Goal: Information Seeking & Learning: Learn about a topic

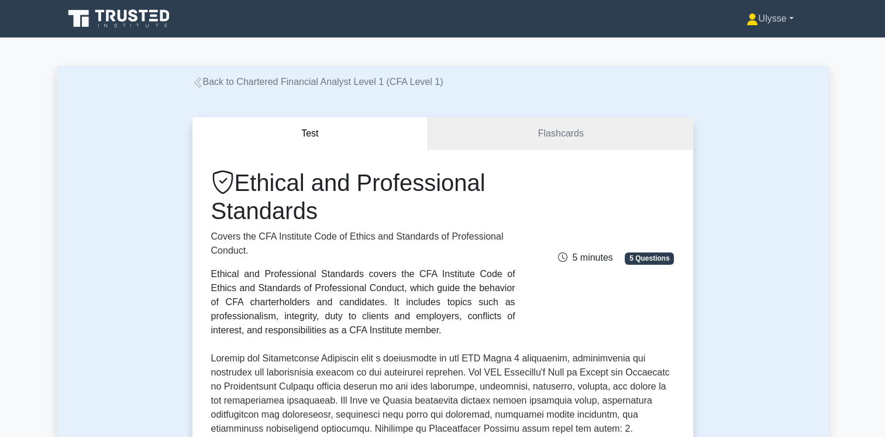
click at [790, 19] on link "Ulysse" at bounding box center [770, 18] width 103 height 23
click at [791, 22] on link "Ulysse" at bounding box center [770, 18] width 103 height 23
click at [739, 42] on link "Profile" at bounding box center [765, 46] width 92 height 19
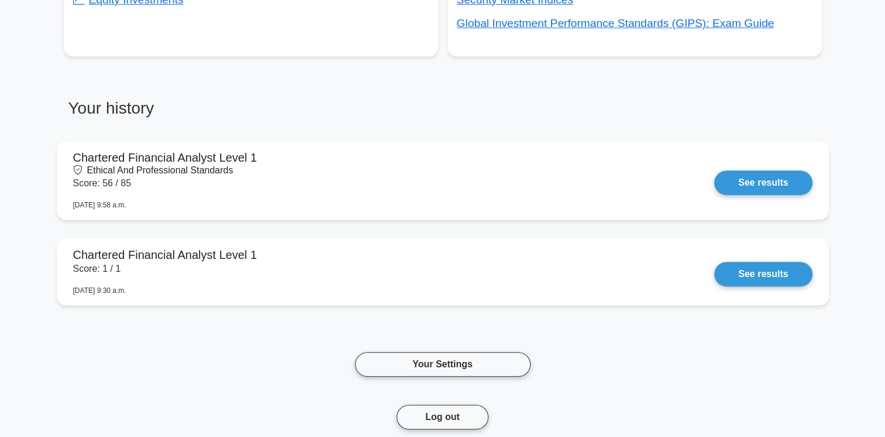
scroll to position [526, 0]
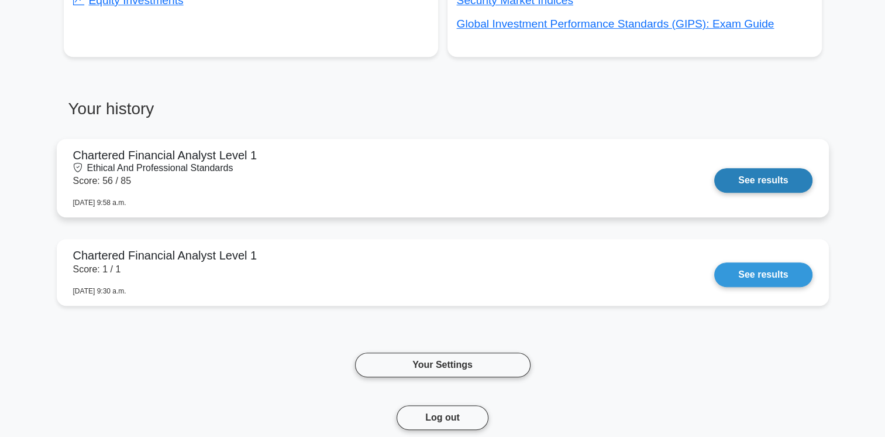
click at [714, 174] on link "See results" at bounding box center [763, 180] width 98 height 25
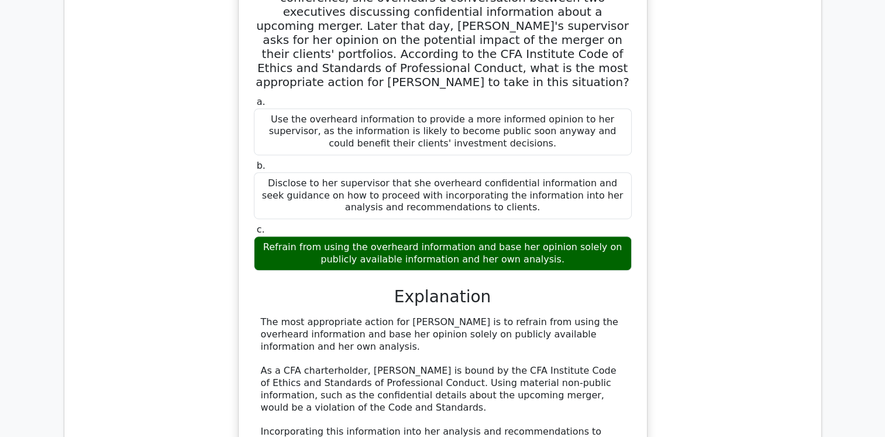
scroll to position [718, 0]
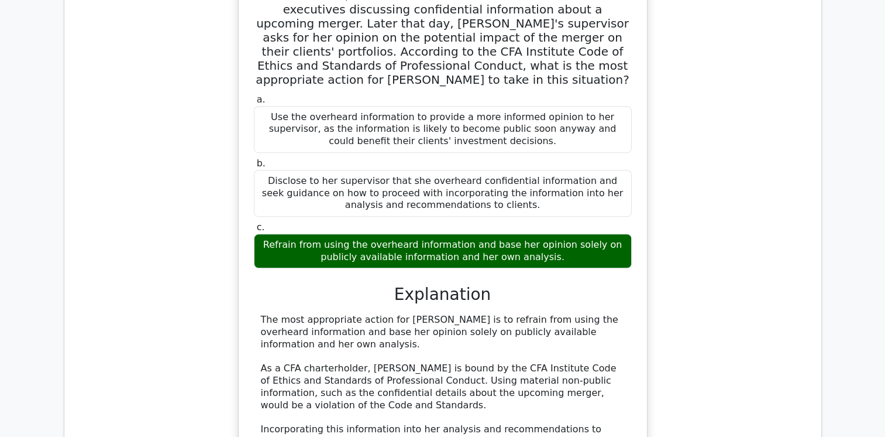
click at [189, 217] on div "Emily, a CFA charterholder, works as an equity analyst at a large investment ba…" at bounding box center [443, 274] width 738 height 667
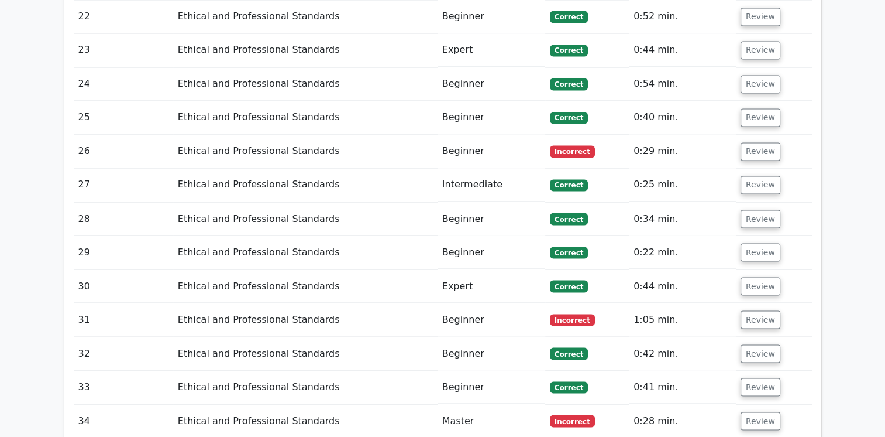
scroll to position [2134, 0]
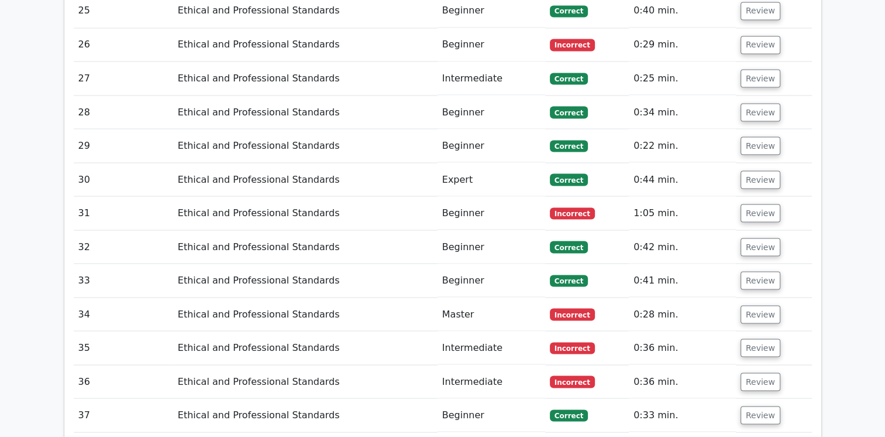
click at [22, 90] on main "Your Test Results Chartered Financial Analyst Level 1 - Ethical and Professiona…" at bounding box center [442, 30] width 885 height 4255
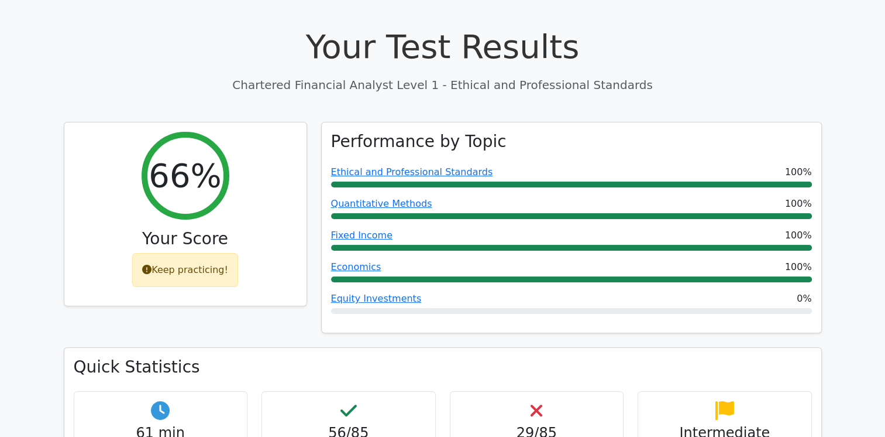
scroll to position [0, 0]
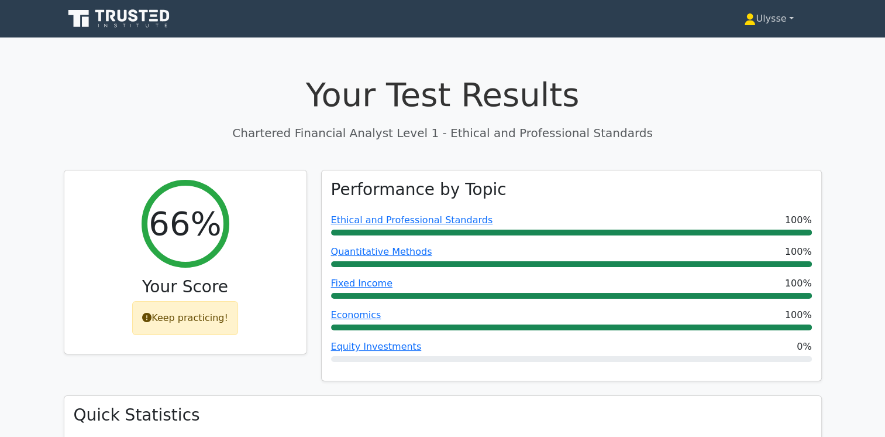
click at [789, 16] on link "Ulysse" at bounding box center [768, 18] width 105 height 23
click at [119, 33] on link at bounding box center [120, 19] width 112 height 28
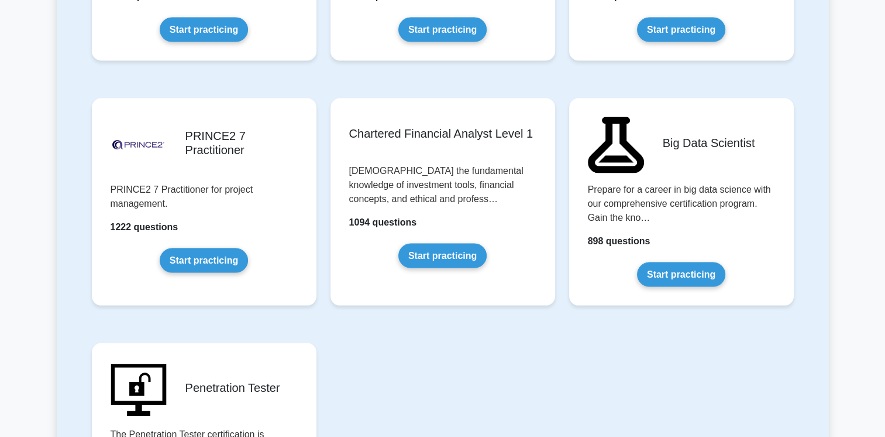
scroll to position [2431, 0]
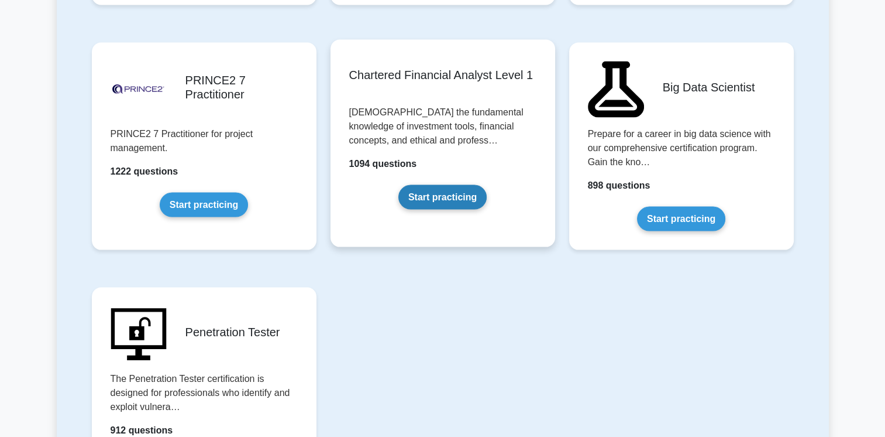
click at [450, 187] on link "Start practicing" at bounding box center [442, 197] width 88 height 25
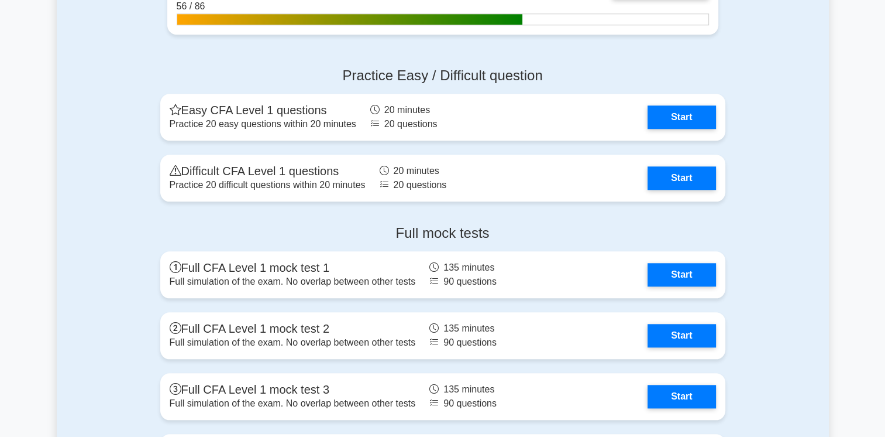
scroll to position [1216, 0]
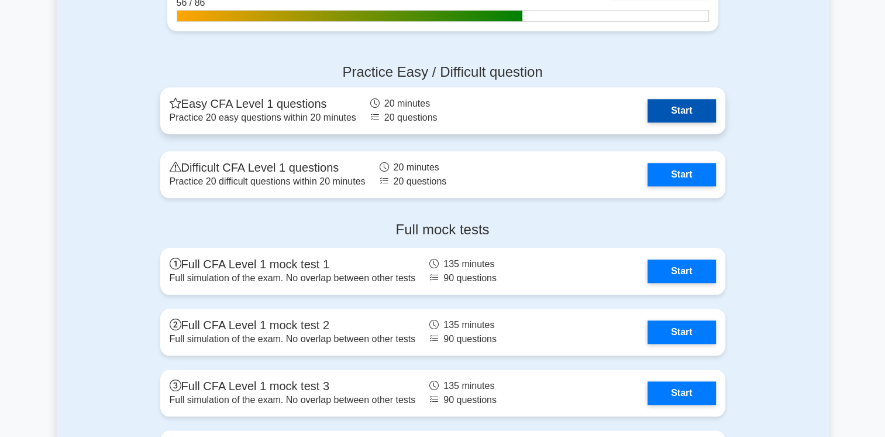
click at [648, 116] on link "Start" at bounding box center [682, 110] width 68 height 23
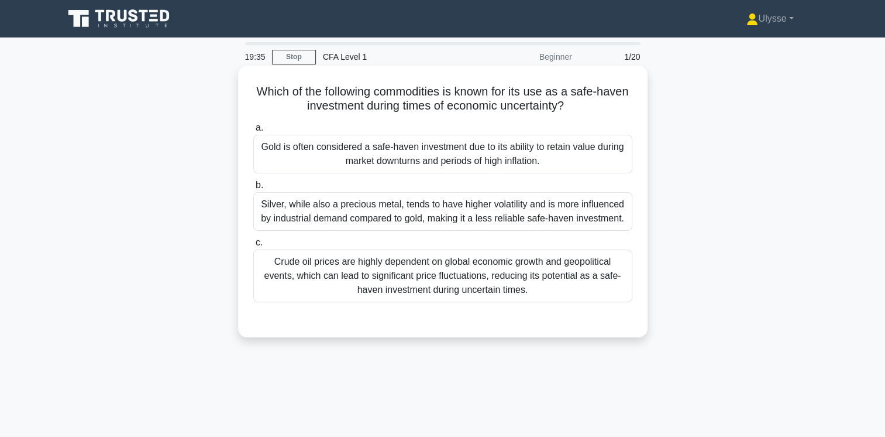
click at [384, 159] on div "Gold is often considered a safe-haven investment due to its ability to retain v…" at bounding box center [442, 154] width 379 height 39
click at [253, 132] on input "a. Gold is often considered a safe-haven investment due to its ability to retai…" at bounding box center [253, 128] width 0 height 8
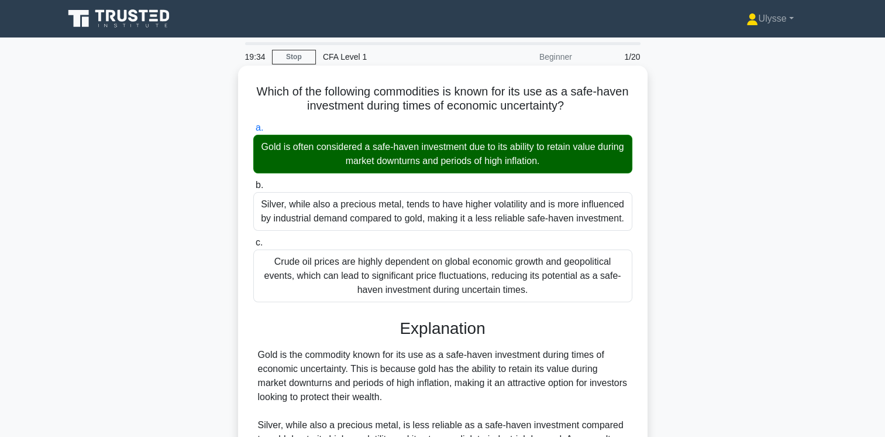
scroll to position [213, 0]
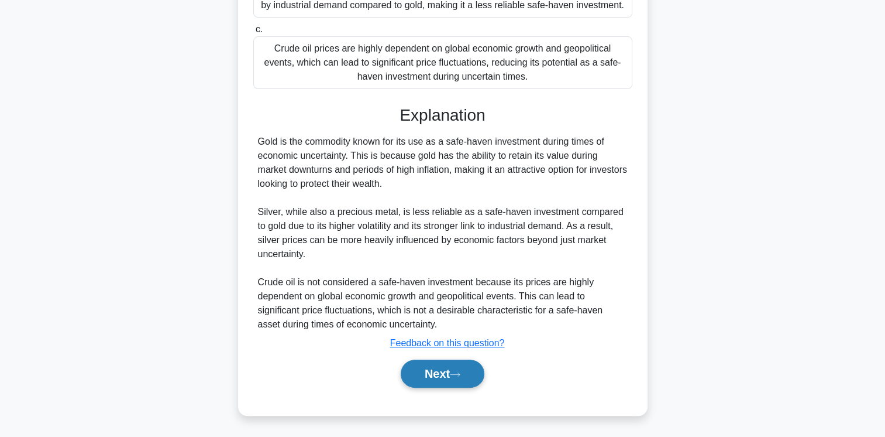
click at [454, 366] on button "Next" at bounding box center [443, 373] width 84 height 28
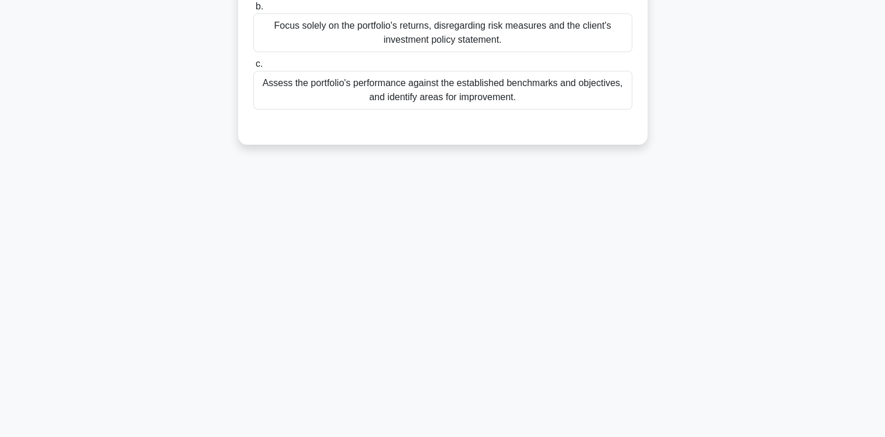
scroll to position [0, 0]
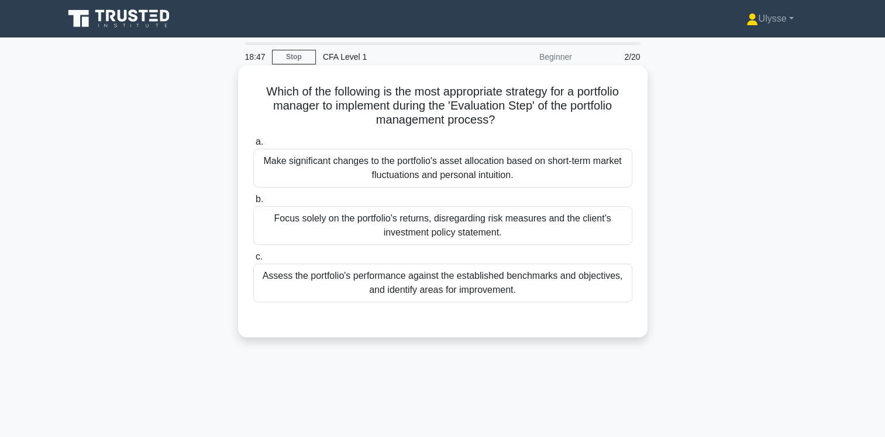
click at [376, 293] on div "Assess the portfolio's performance against the established benchmarks and objec…" at bounding box center [442, 282] width 379 height 39
click at [253, 260] on input "c. Assess the portfolio's performance against the established benchmarks and ob…" at bounding box center [253, 257] width 0 height 8
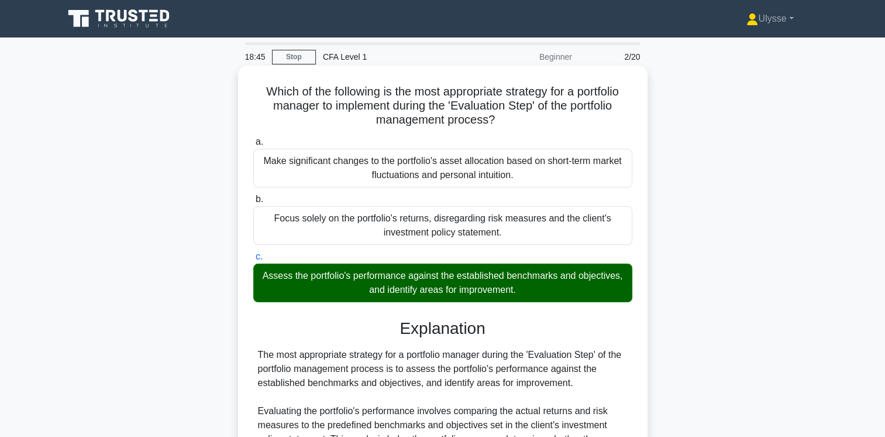
scroll to position [269, 0]
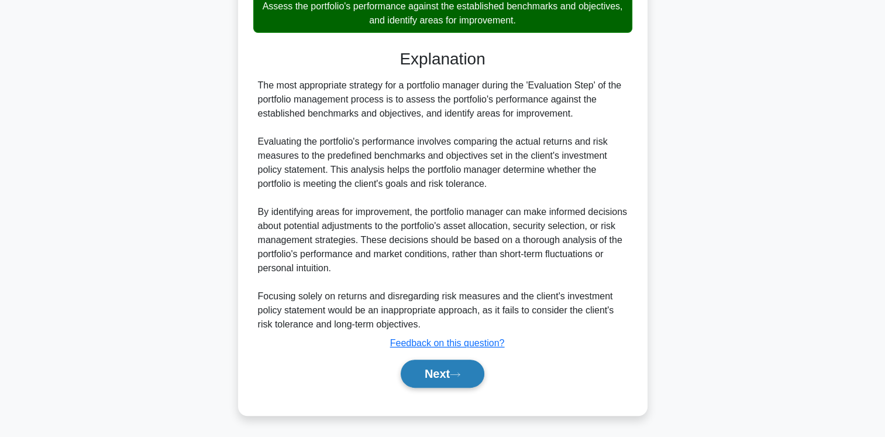
click at [451, 375] on button "Next" at bounding box center [443, 373] width 84 height 28
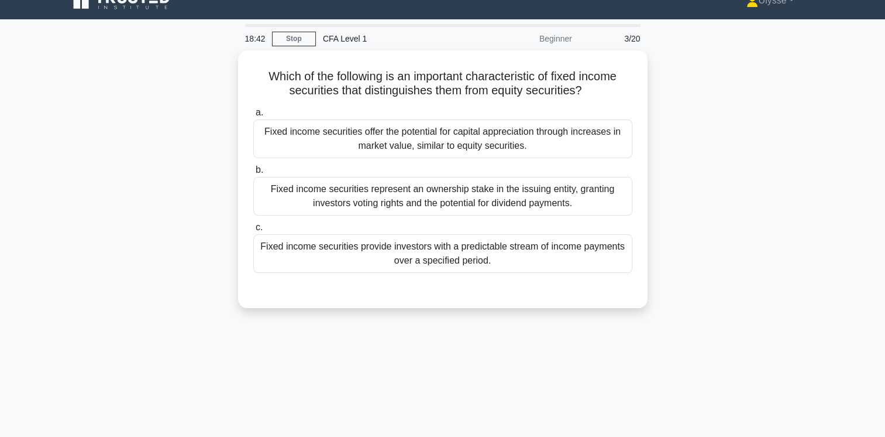
scroll to position [0, 0]
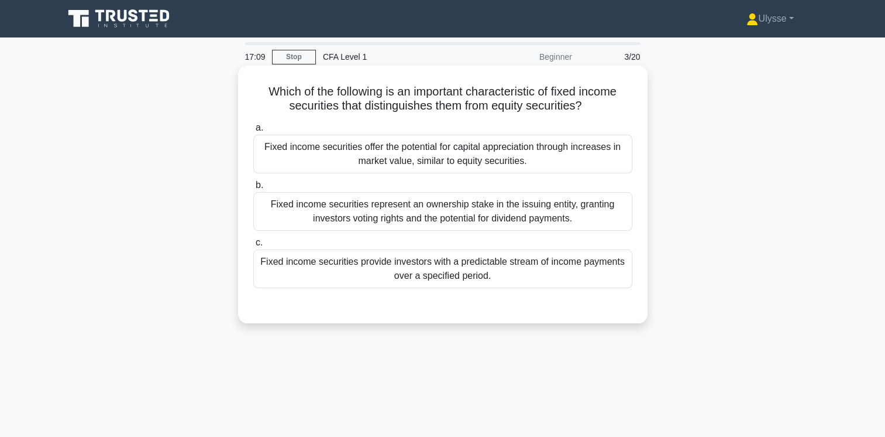
click at [599, 157] on div "Fixed income securities offer the potential for capital appreciation through in…" at bounding box center [442, 154] width 379 height 39
click at [253, 132] on input "a. Fixed income securities offer the potential for capital appreciation through…" at bounding box center [253, 128] width 0 height 8
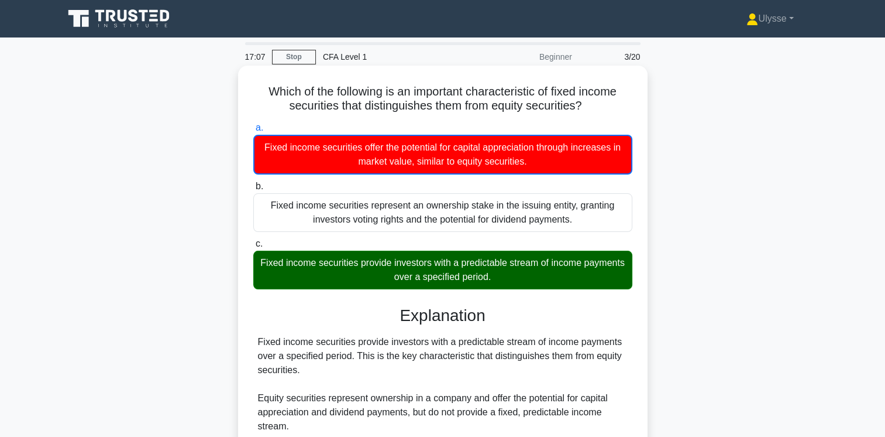
scroll to position [195, 0]
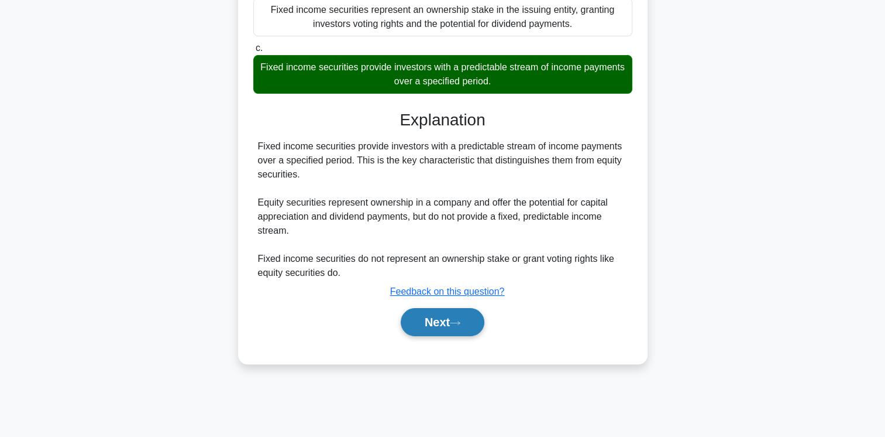
click at [439, 315] on button "Next" at bounding box center [443, 322] width 84 height 28
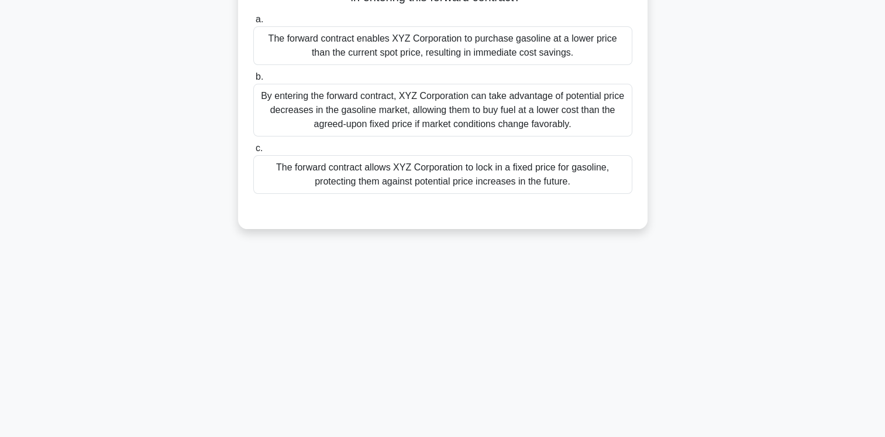
scroll to position [0, 0]
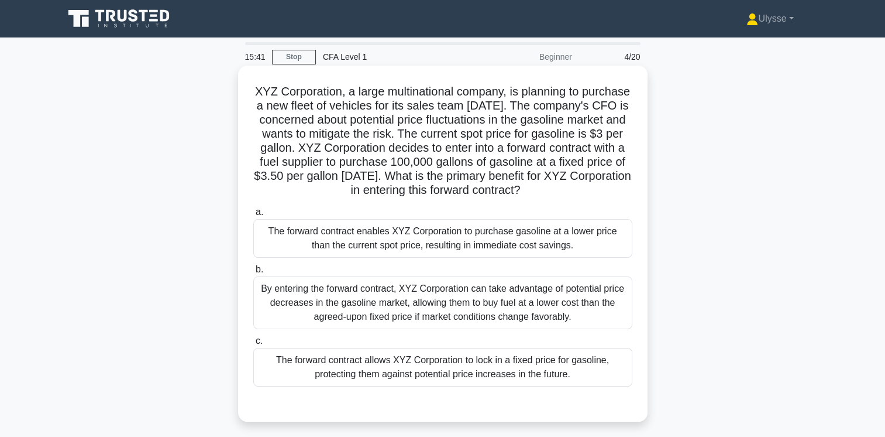
click at [405, 314] on div "By entering the forward contract, XYZ Corporation can take advantage of potenti…" at bounding box center [442, 302] width 379 height 53
click at [253, 273] on input "b. By entering the forward contract, XYZ Corporation can take advantage of pote…" at bounding box center [253, 270] width 0 height 8
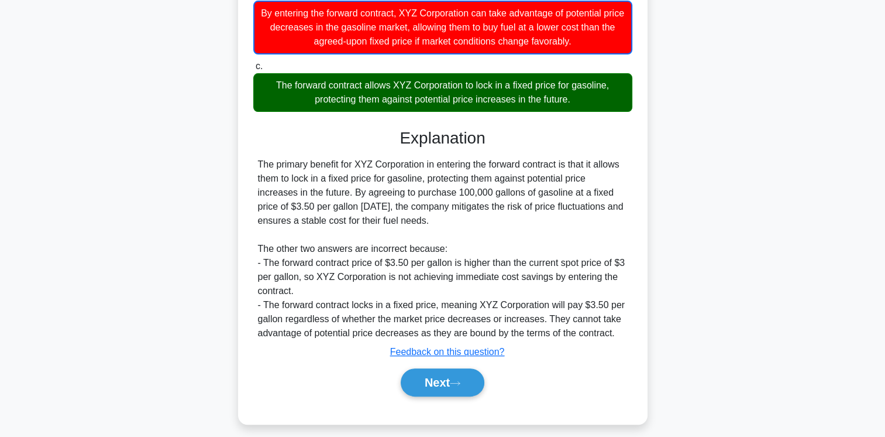
scroll to position [298, 0]
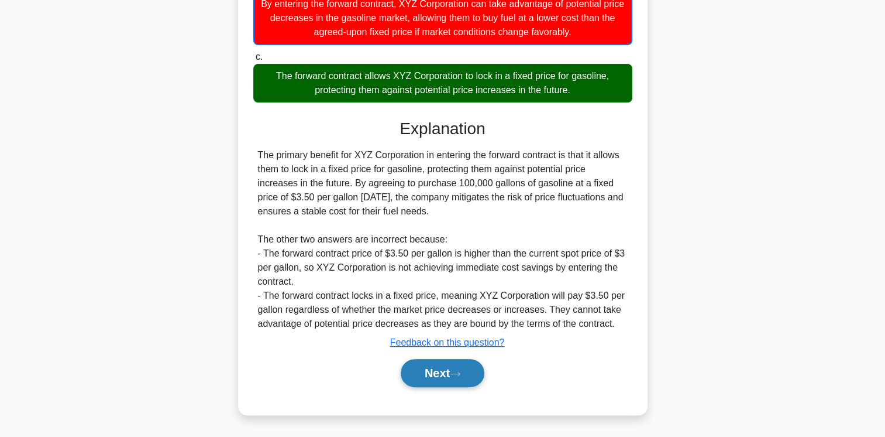
click at [450, 366] on button "Next" at bounding box center [443, 373] width 84 height 28
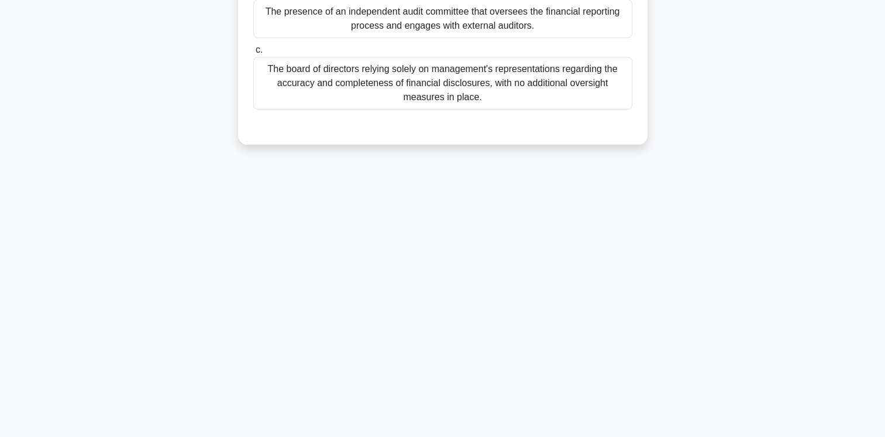
scroll to position [0, 0]
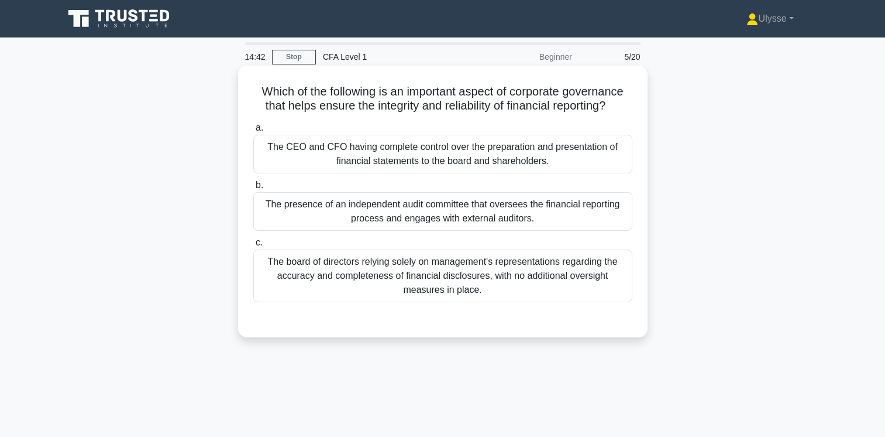
click at [393, 212] on div "The presence of an independent audit committee that oversees the financial repo…" at bounding box center [442, 211] width 379 height 39
click at [253, 189] on input "b. The presence of an independent audit committee that oversees the financial r…" at bounding box center [253, 185] width 0 height 8
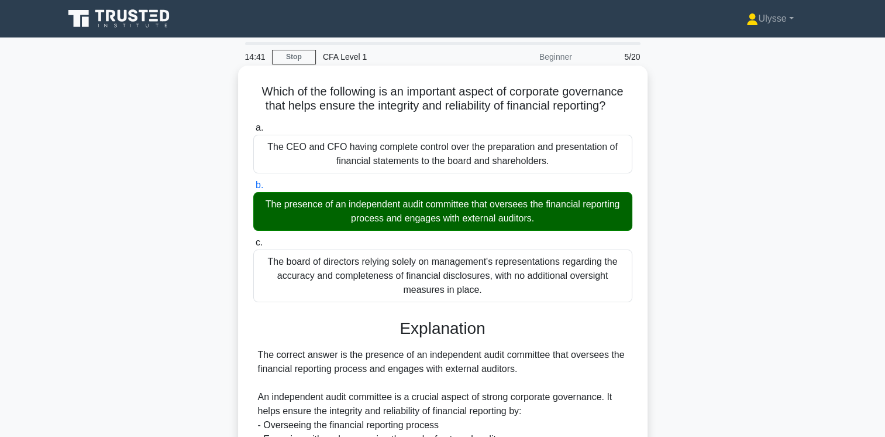
scroll to position [241, 0]
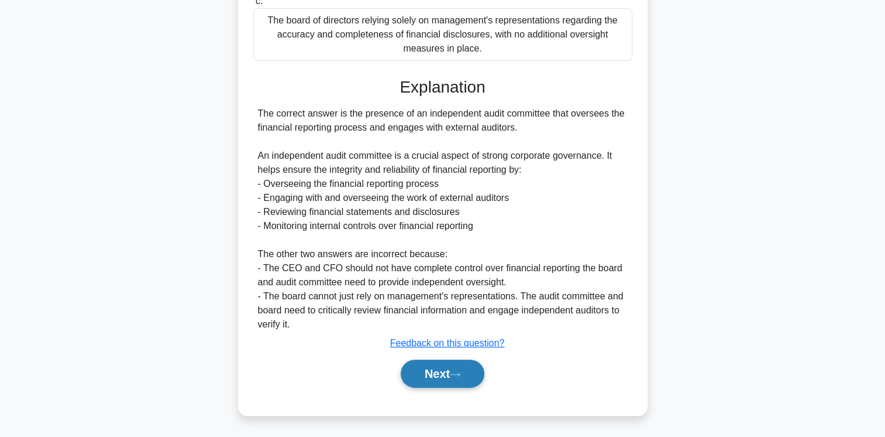
click at [450, 375] on button "Next" at bounding box center [443, 373] width 84 height 28
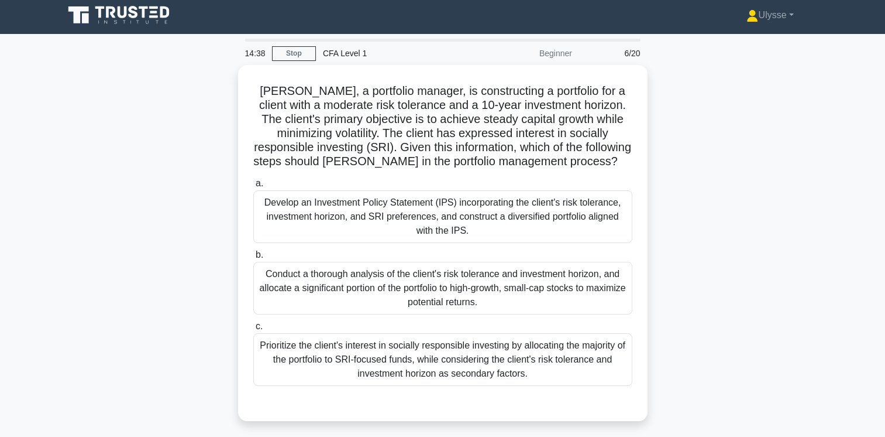
scroll to position [0, 0]
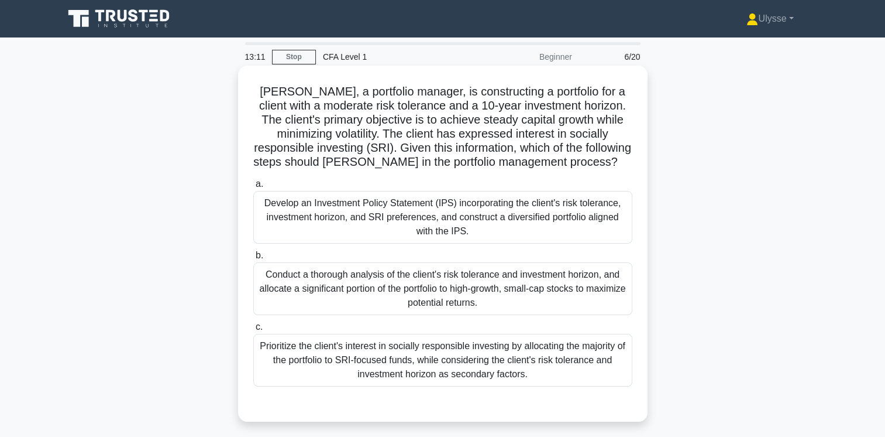
click at [426, 205] on div "Develop an Investment Policy Statement (IPS) incorporating the client's risk to…" at bounding box center [442, 217] width 379 height 53
click at [253, 188] on input "a. Develop an Investment Policy Statement (IPS) incorporating the client's risk…" at bounding box center [253, 184] width 0 height 8
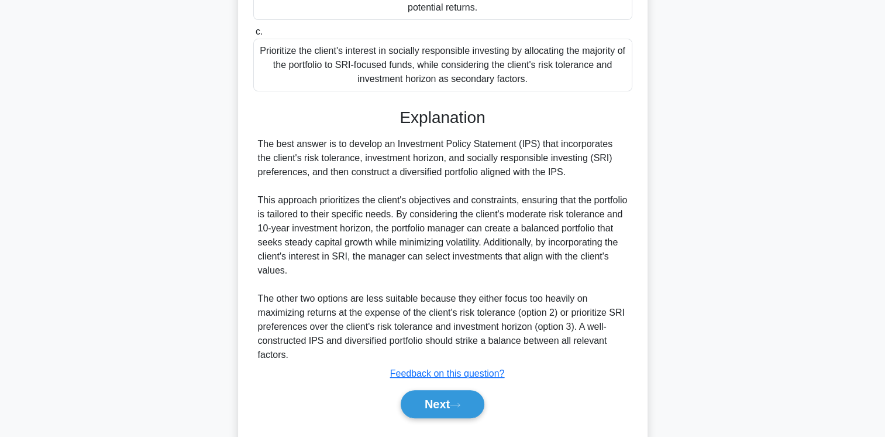
scroll to position [325, 0]
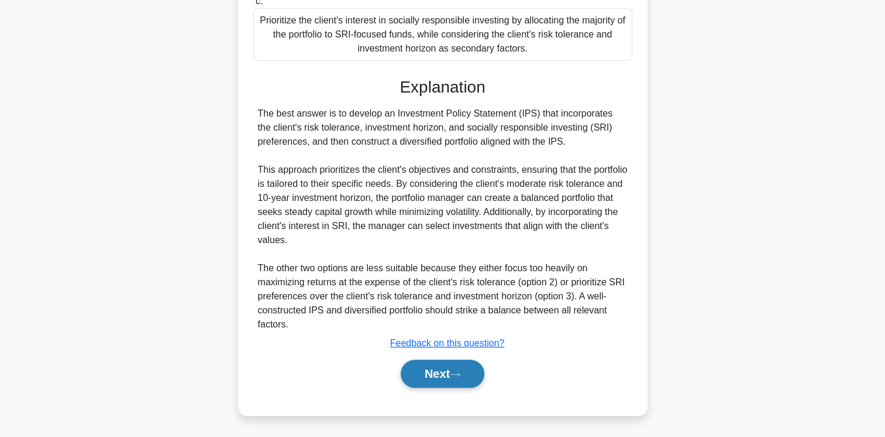
click at [448, 378] on button "Next" at bounding box center [443, 373] width 84 height 28
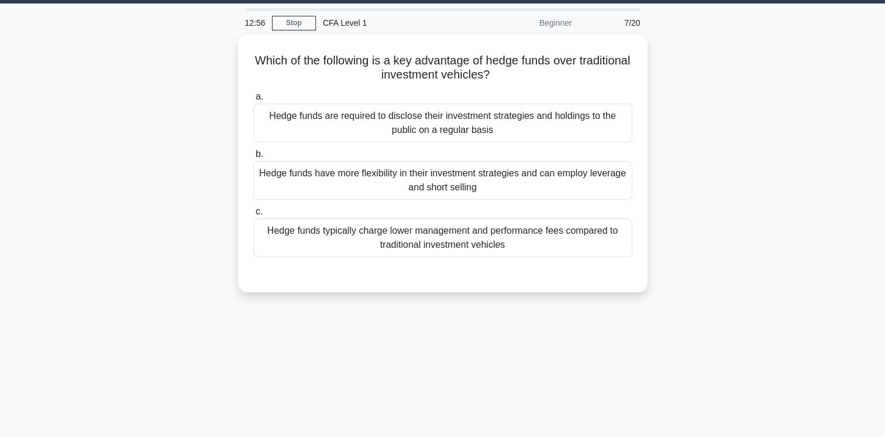
scroll to position [0, 0]
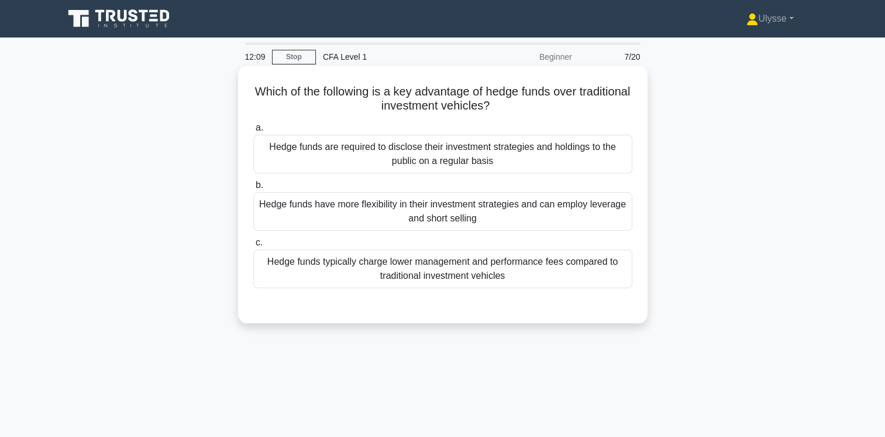
click at [425, 278] on div "Hedge funds typically charge lower management and performance fees compared to …" at bounding box center [442, 268] width 379 height 39
click at [253, 246] on input "c. Hedge funds typically charge lower management and performance fees compared …" at bounding box center [253, 243] width 0 height 8
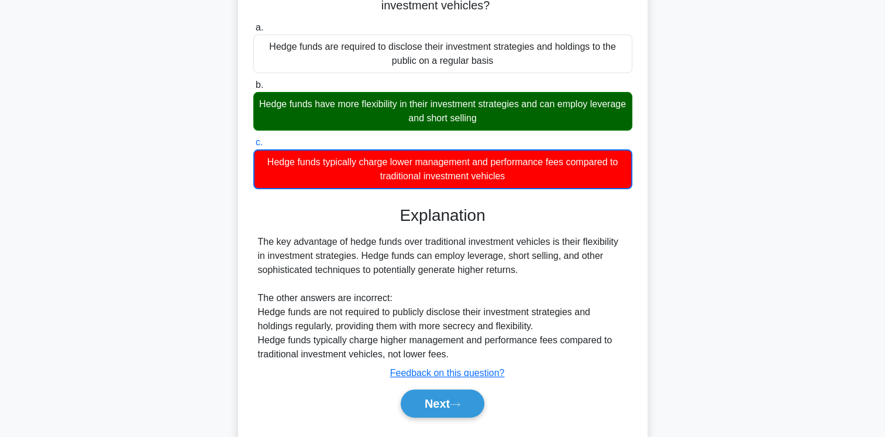
scroll to position [195, 0]
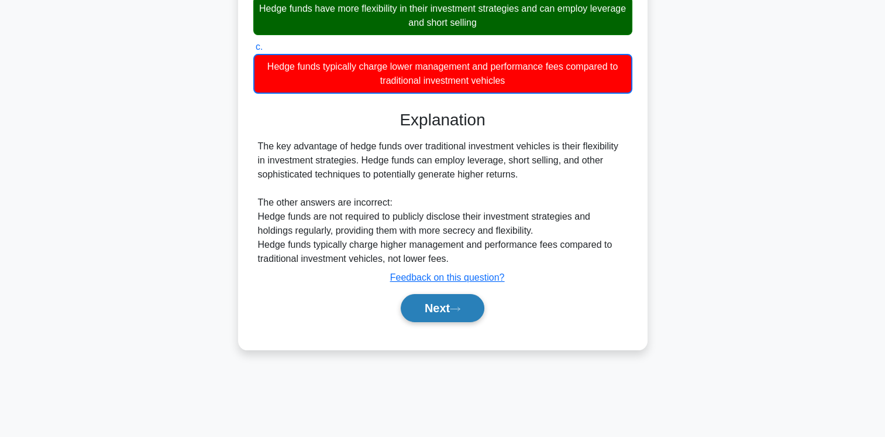
click at [454, 308] on button "Next" at bounding box center [443, 308] width 84 height 28
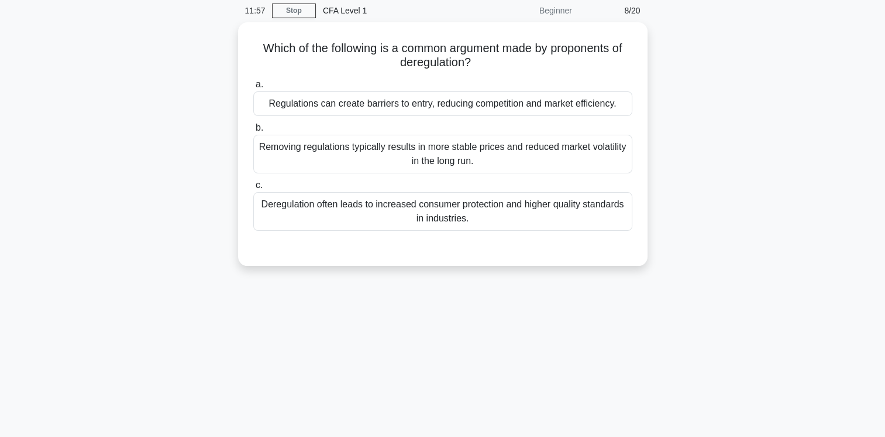
scroll to position [43, 0]
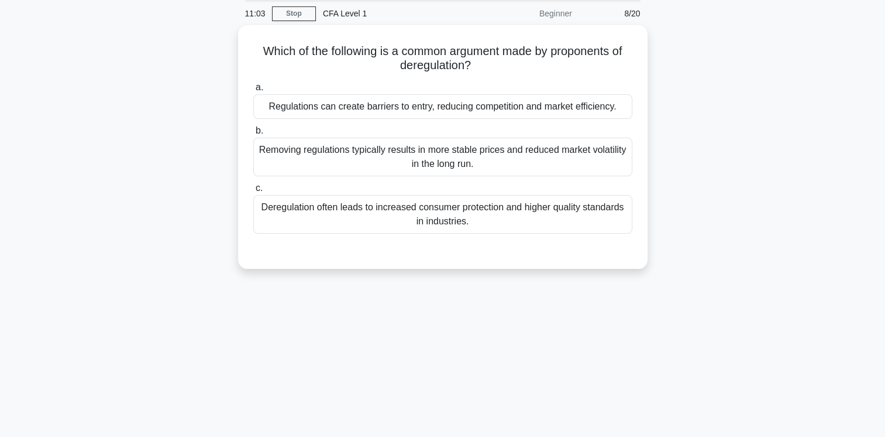
click at [332, 222] on div "Deregulation often leads to increased consumer protection and higher quality st…" at bounding box center [442, 214] width 379 height 39
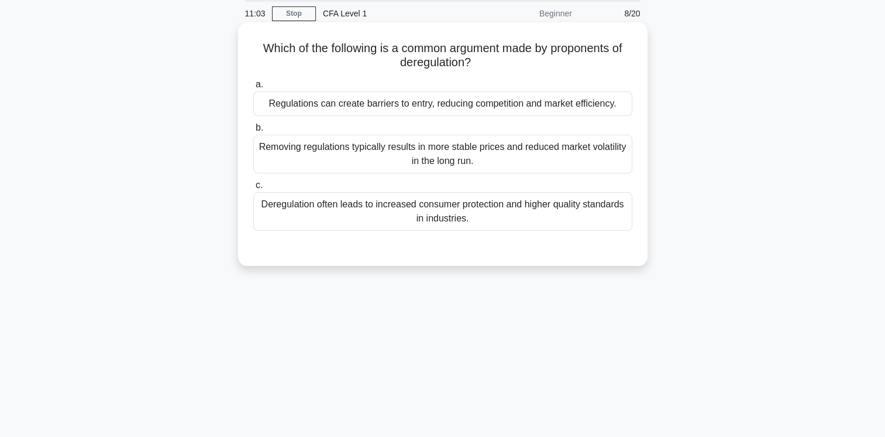
click at [253, 189] on input "c. Deregulation often leads to increased consumer protection and higher quality…" at bounding box center [253, 185] width 0 height 8
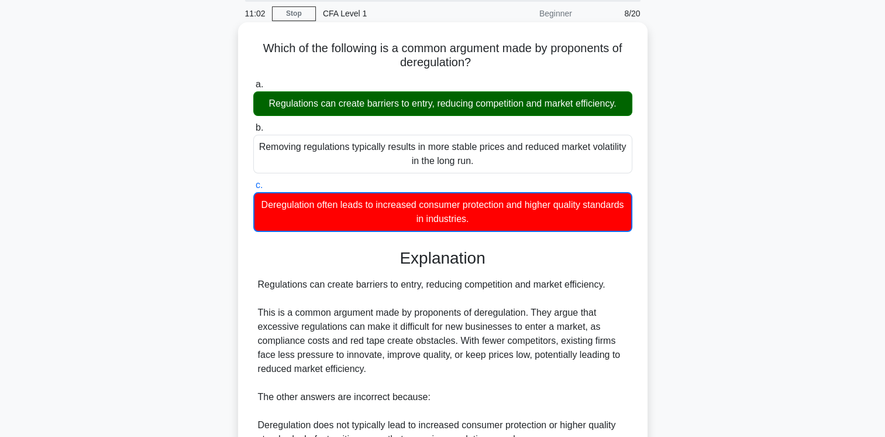
scroll to position [228, 0]
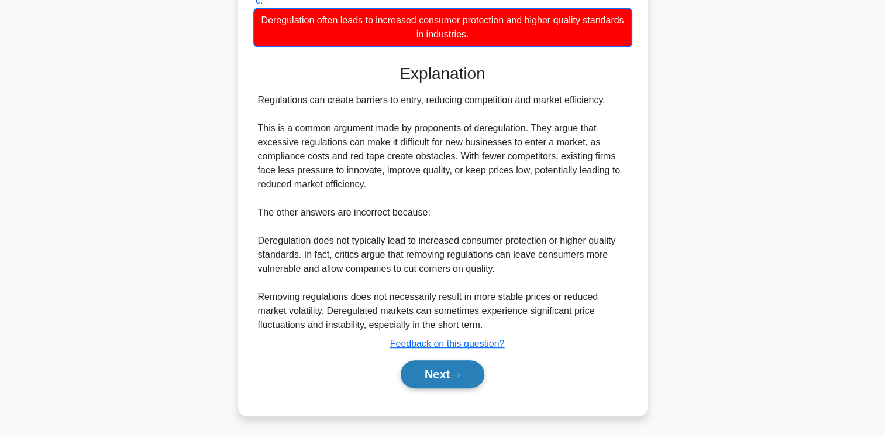
click at [443, 378] on button "Next" at bounding box center [443, 374] width 84 height 28
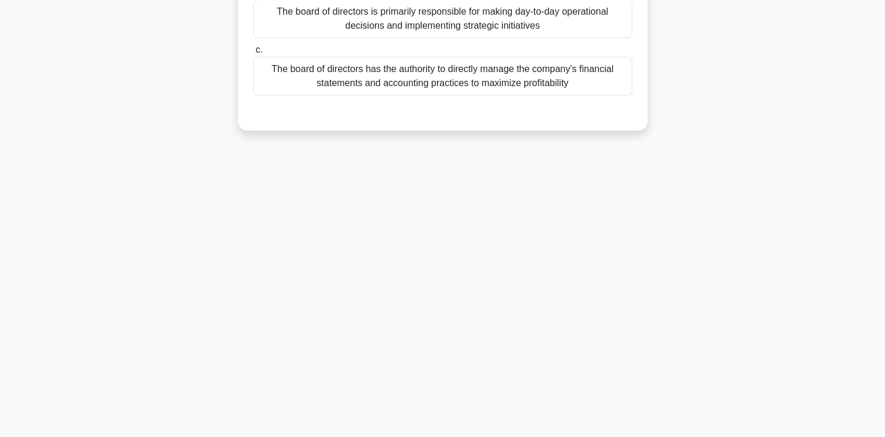
scroll to position [0, 0]
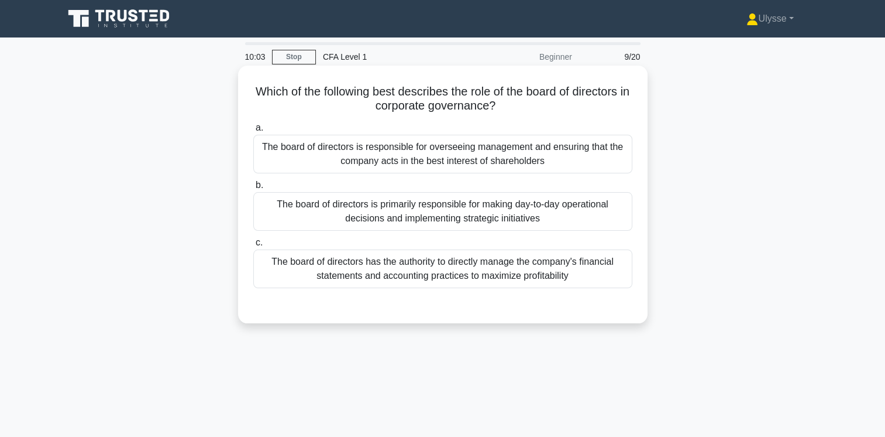
click at [383, 164] on div "The board of directors is responsible for overseeing management and ensuring th…" at bounding box center [442, 154] width 379 height 39
click at [253, 132] on input "a. The board of directors is responsible for overseeing management and ensuring…" at bounding box center [253, 128] width 0 height 8
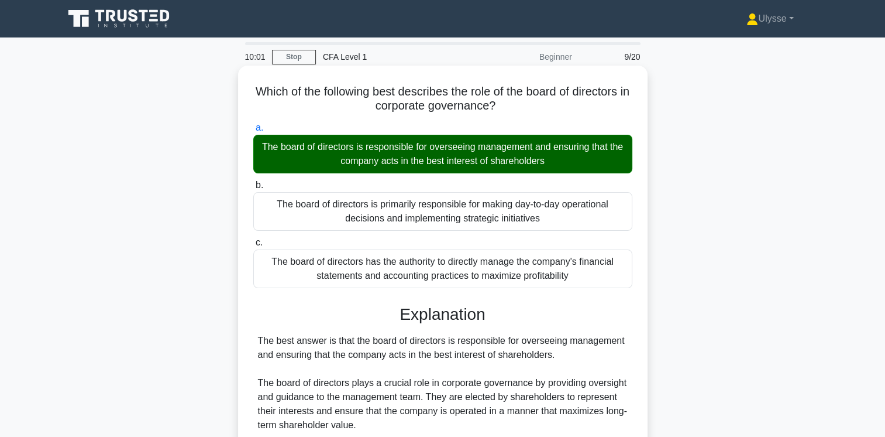
scroll to position [227, 0]
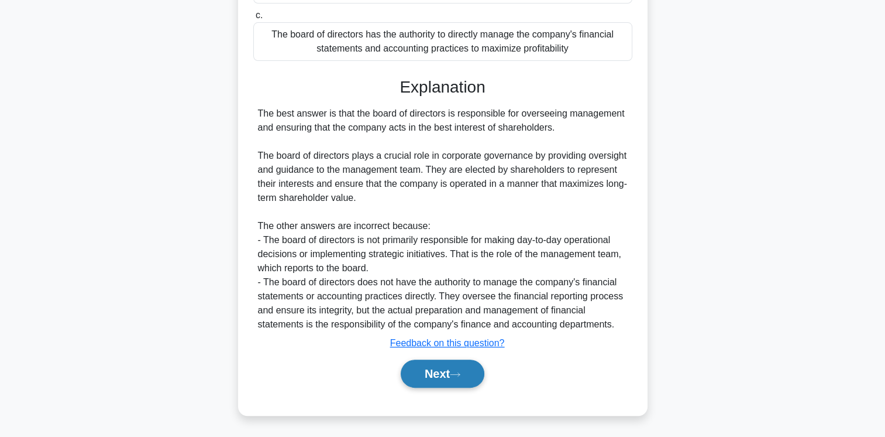
click at [454, 376] on button "Next" at bounding box center [443, 373] width 84 height 28
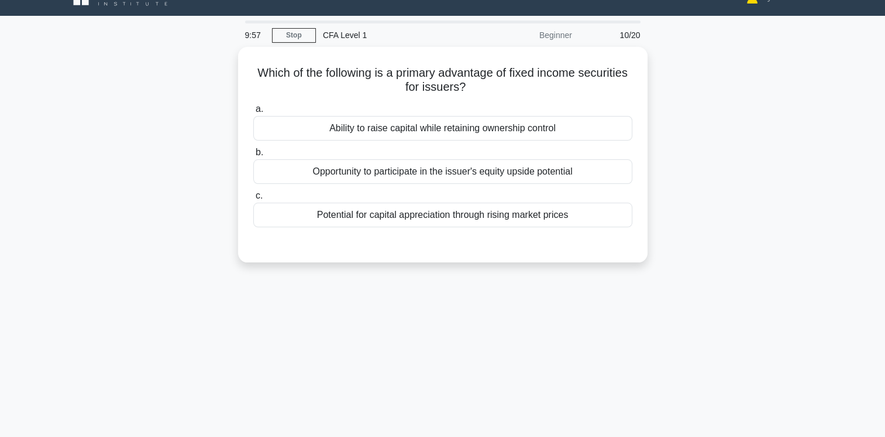
scroll to position [21, 0]
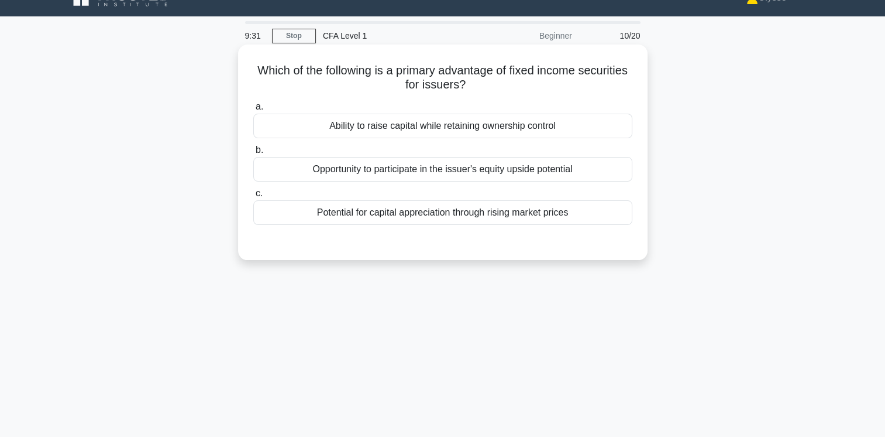
click at [497, 225] on div "Potential for capital appreciation through rising market prices" at bounding box center [442, 212] width 379 height 25
click at [253, 197] on input "c. Potential for capital appreciation through rising market prices" at bounding box center [253, 194] width 0 height 8
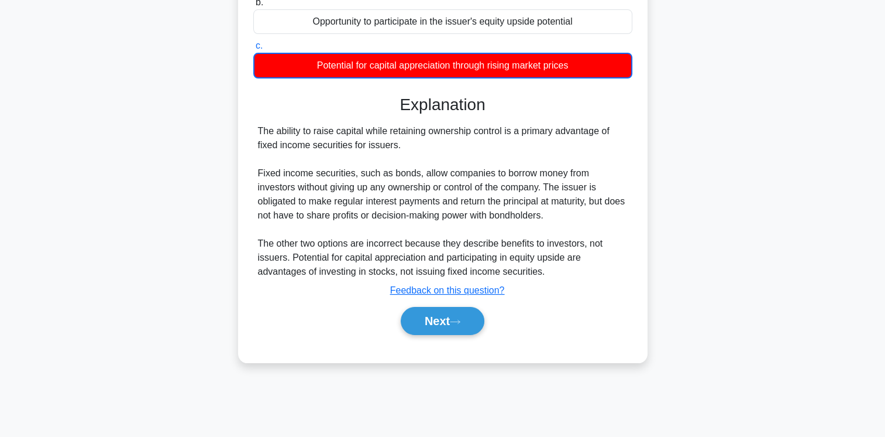
scroll to position [180, 0]
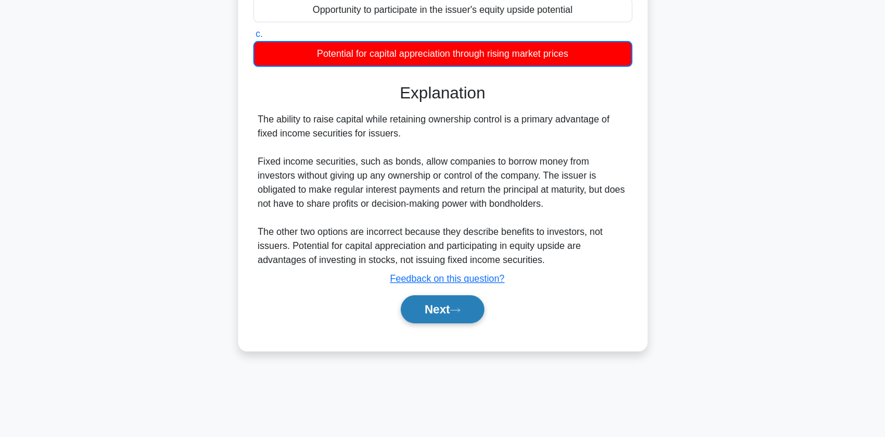
click at [459, 309] on icon at bounding box center [455, 310] width 11 height 6
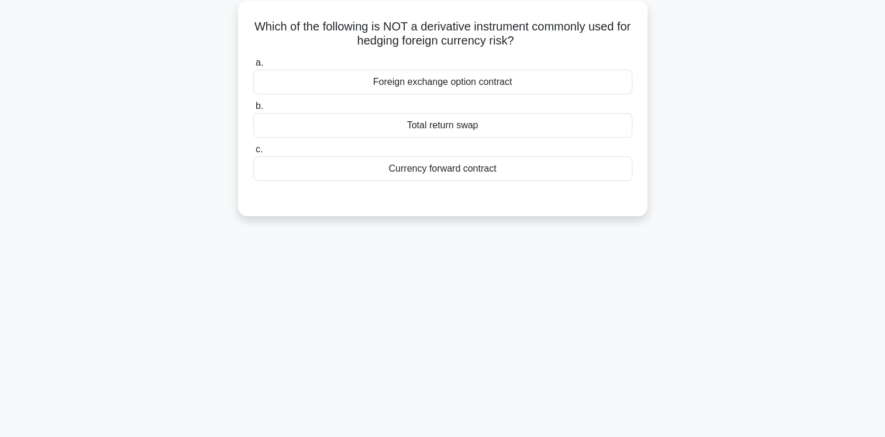
scroll to position [0, 0]
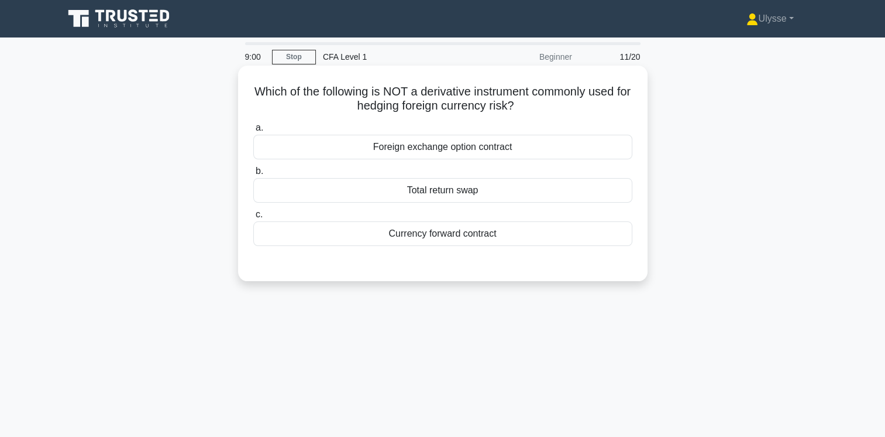
click at [451, 150] on div "Foreign exchange option contract" at bounding box center [442, 147] width 379 height 25
click at [253, 132] on input "a. Foreign exchange option contract" at bounding box center [253, 128] width 0 height 8
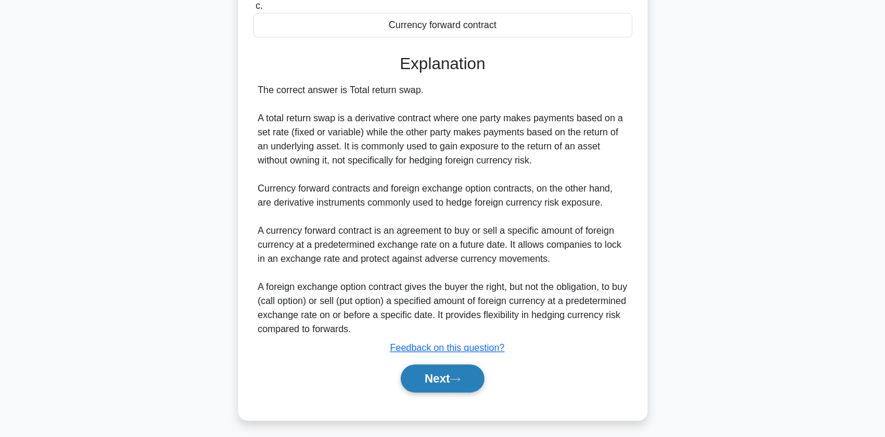
click at [438, 380] on button "Next" at bounding box center [443, 378] width 84 height 28
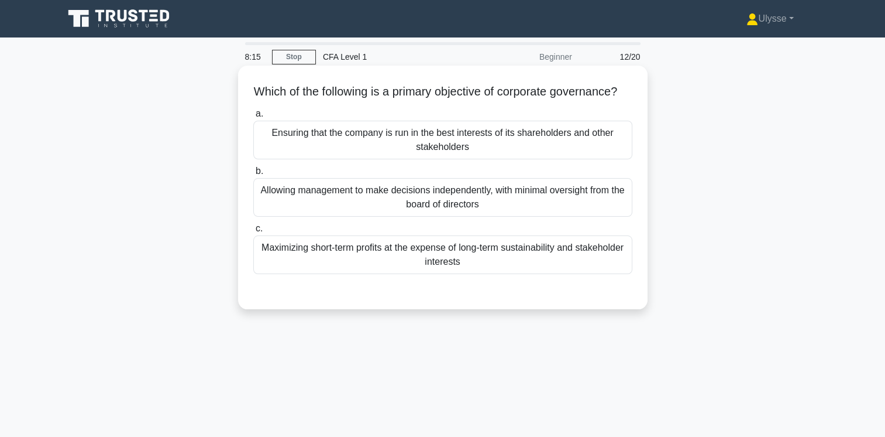
click at [358, 159] on div "Ensuring that the company is run in the best interests of its shareholders and …" at bounding box center [442, 140] width 379 height 39
click at [253, 118] on input "a. Ensuring that the company is run in the best interests of its shareholders a…" at bounding box center [253, 114] width 0 height 8
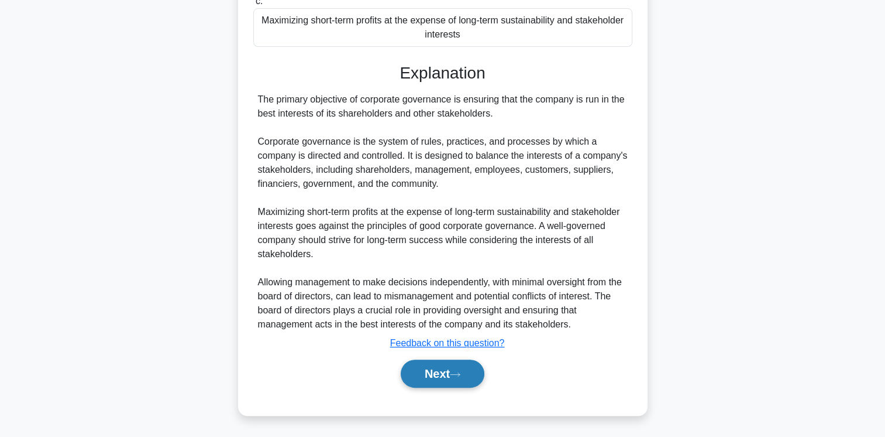
click at [443, 386] on button "Next" at bounding box center [443, 373] width 84 height 28
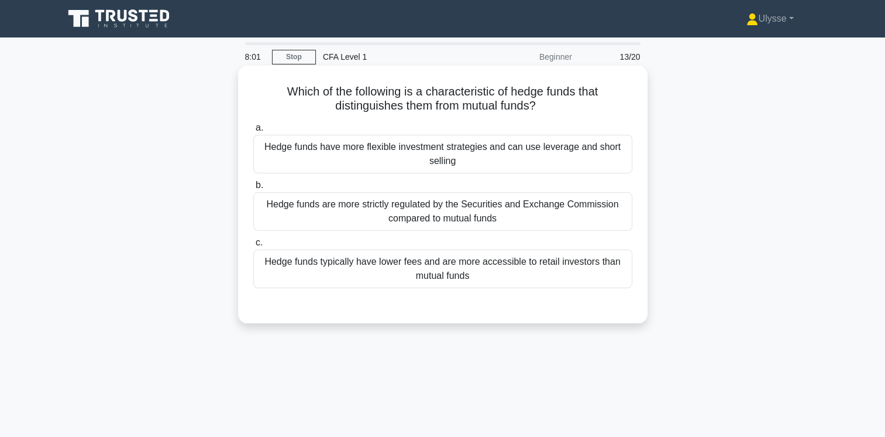
click at [375, 162] on div "Hedge funds have more flexible investment strategies and can use leverage and s…" at bounding box center [442, 154] width 379 height 39
click at [253, 132] on input "a. Hedge funds have more flexible investment strategies and can use leverage an…" at bounding box center [253, 128] width 0 height 8
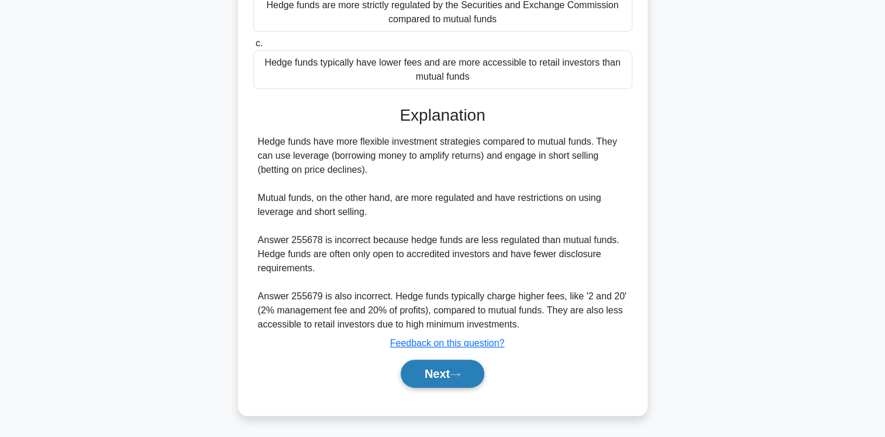
click at [458, 364] on button "Next" at bounding box center [443, 373] width 84 height 28
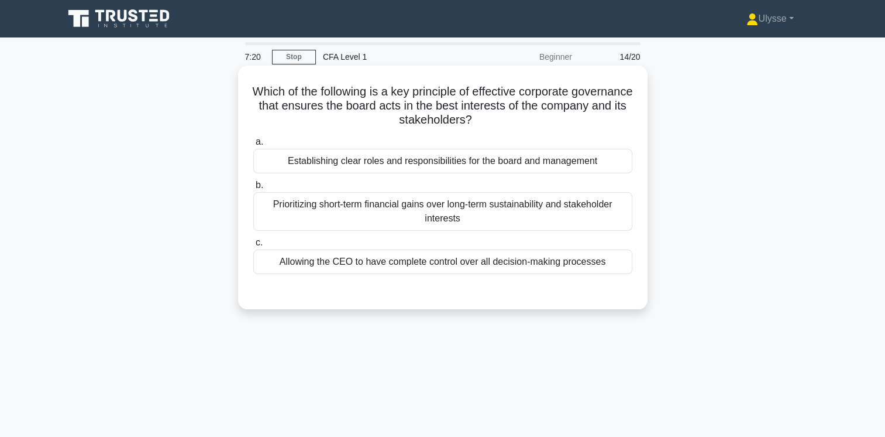
click at [496, 173] on div "Establishing clear roles and responsibilities for the board and management" at bounding box center [442, 161] width 379 height 25
click at [253, 146] on input "a. Establishing clear roles and responsibilities for the board and management" at bounding box center [253, 142] width 0 height 8
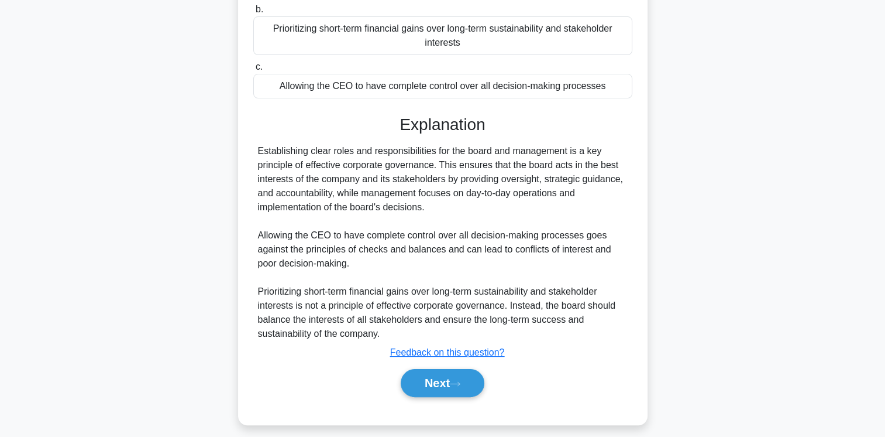
scroll to position [179, 0]
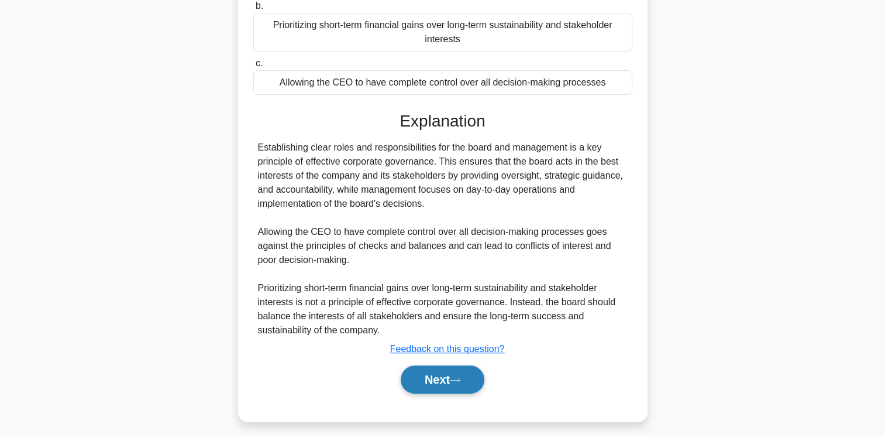
click at [454, 383] on button "Next" at bounding box center [443, 379] width 84 height 28
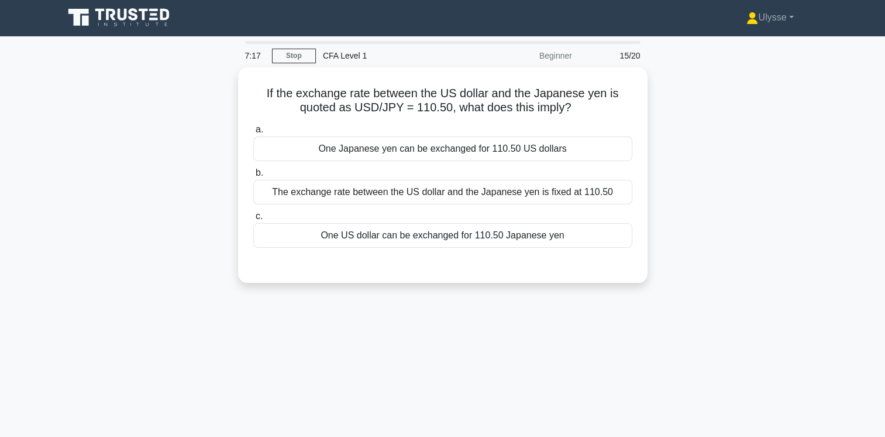
scroll to position [0, 0]
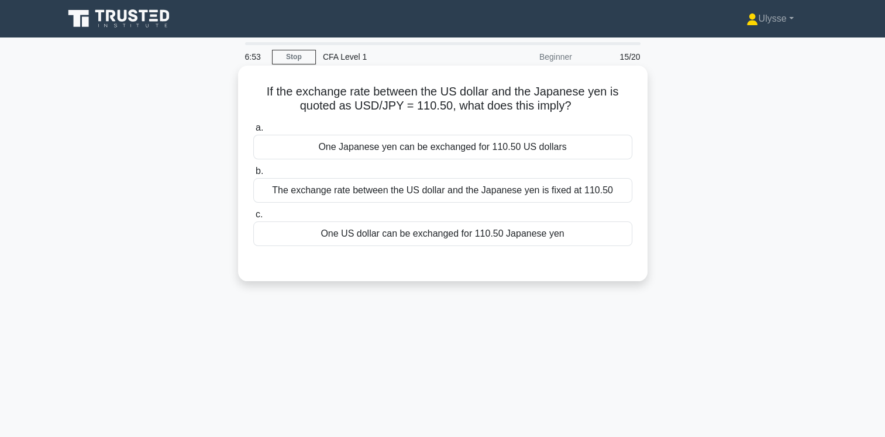
click at [499, 236] on div "One US dollar can be exchanged for 110.50 Japanese yen" at bounding box center [442, 233] width 379 height 25
click at [253, 218] on input "c. One US dollar can be exchanged for 110.50 Japanese yen" at bounding box center [253, 215] width 0 height 8
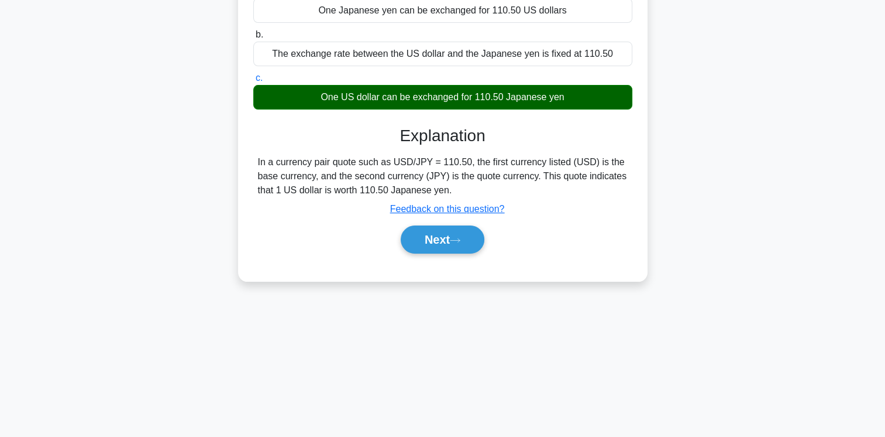
scroll to position [137, 0]
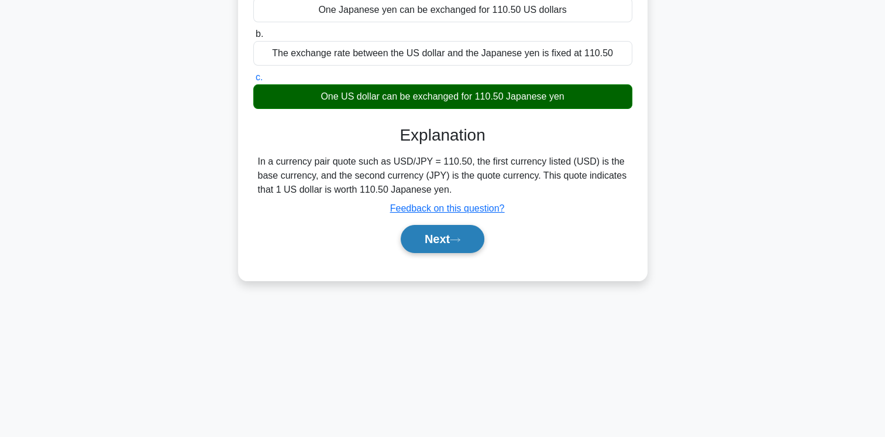
click at [443, 239] on button "Next" at bounding box center [443, 239] width 84 height 28
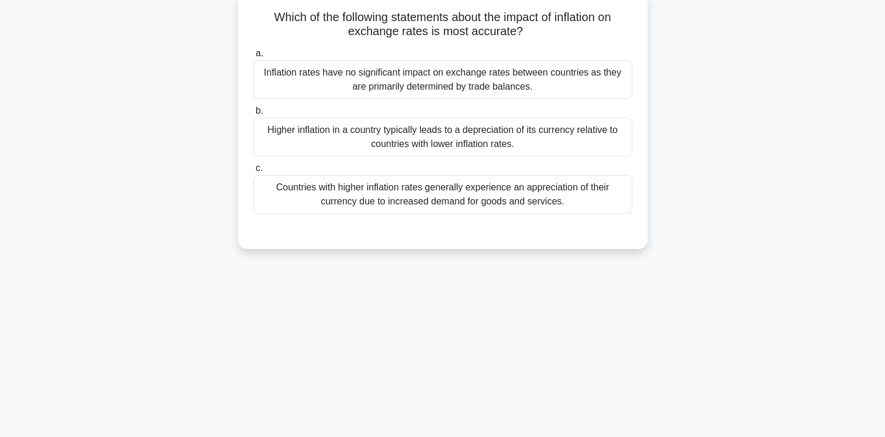
scroll to position [0, 0]
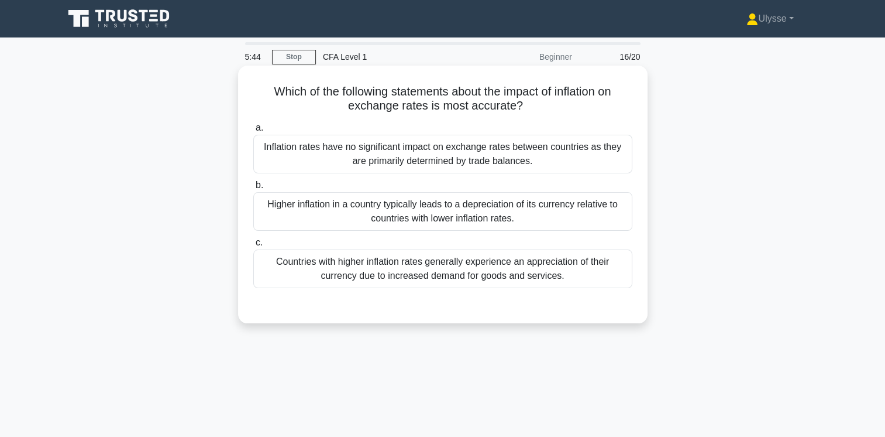
click at [412, 270] on div "Countries with higher inflation rates generally experience an appreciation of t…" at bounding box center [442, 268] width 379 height 39
click at [253, 246] on input "c. Countries with higher inflation rates generally experience an appreciation o…" at bounding box center [253, 243] width 0 height 8
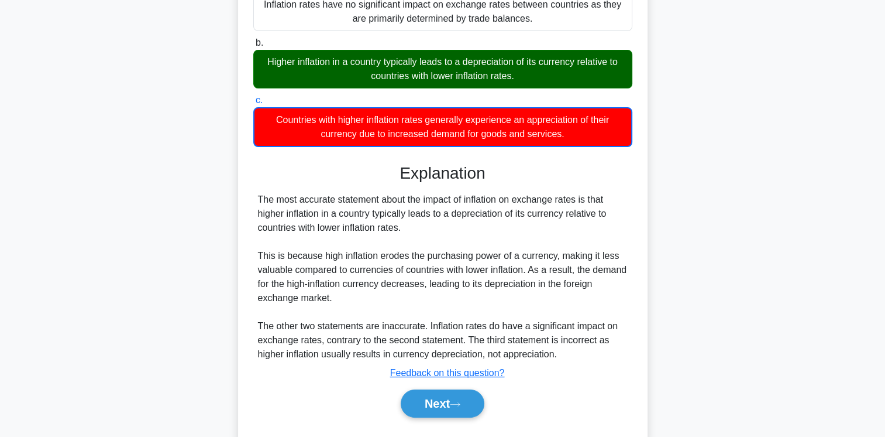
scroll to position [195, 0]
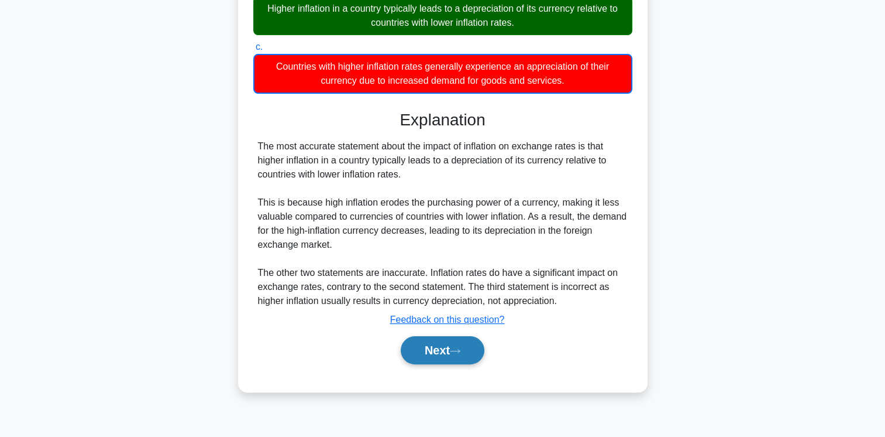
click at [454, 351] on button "Next" at bounding box center [443, 350] width 84 height 28
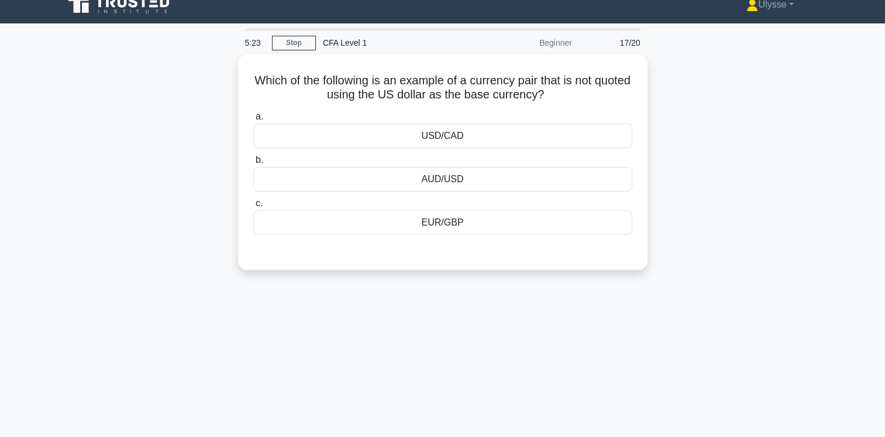
scroll to position [0, 0]
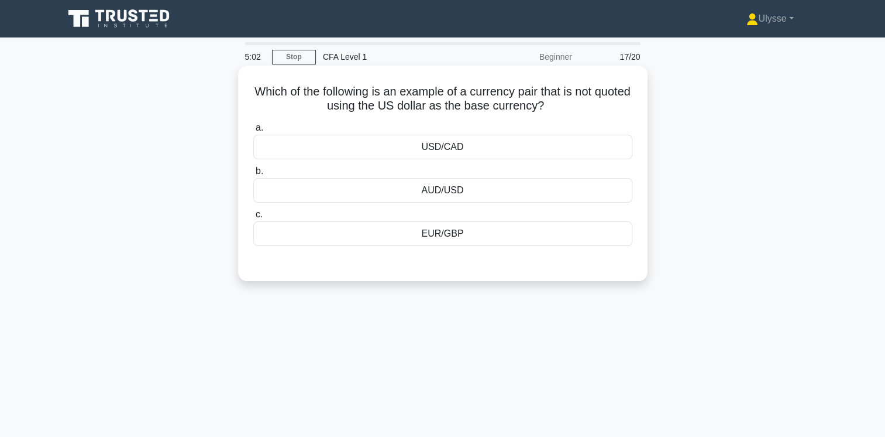
click at [486, 241] on div "EUR/GBP" at bounding box center [442, 233] width 379 height 25
click at [253, 218] on input "c. EUR/GBP" at bounding box center [253, 215] width 0 height 8
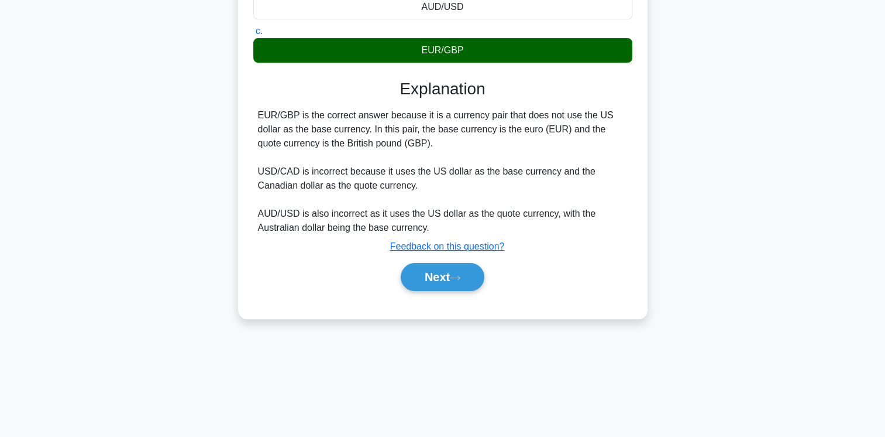
scroll to position [195, 0]
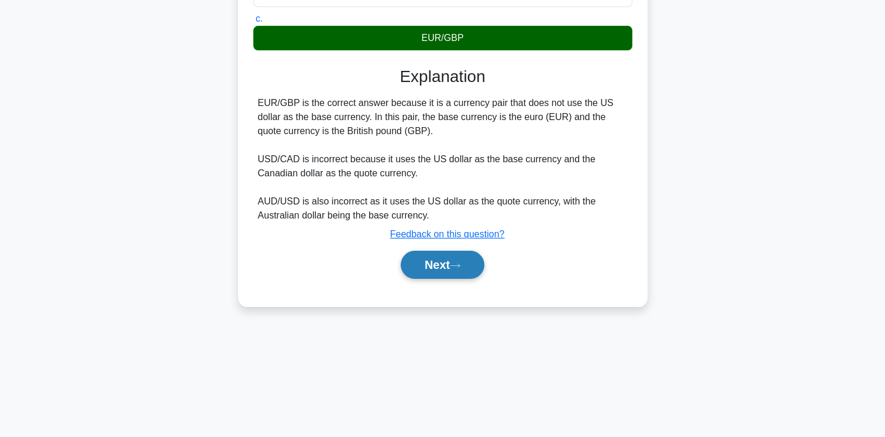
click at [461, 262] on icon at bounding box center [455, 265] width 11 height 6
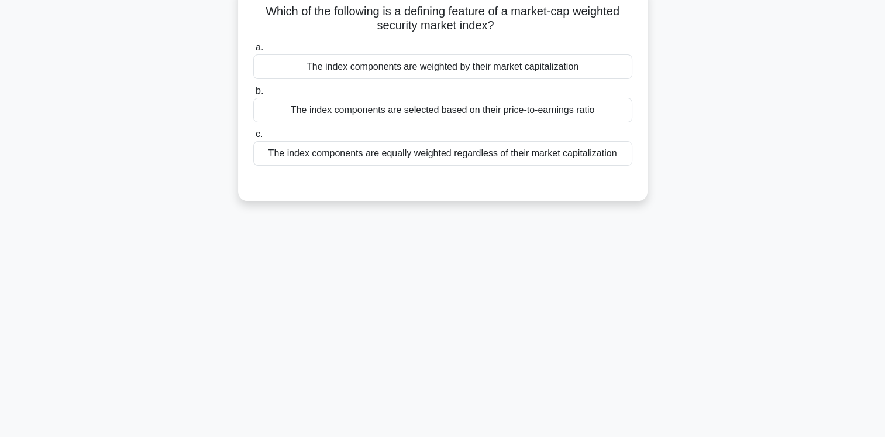
scroll to position [0, 0]
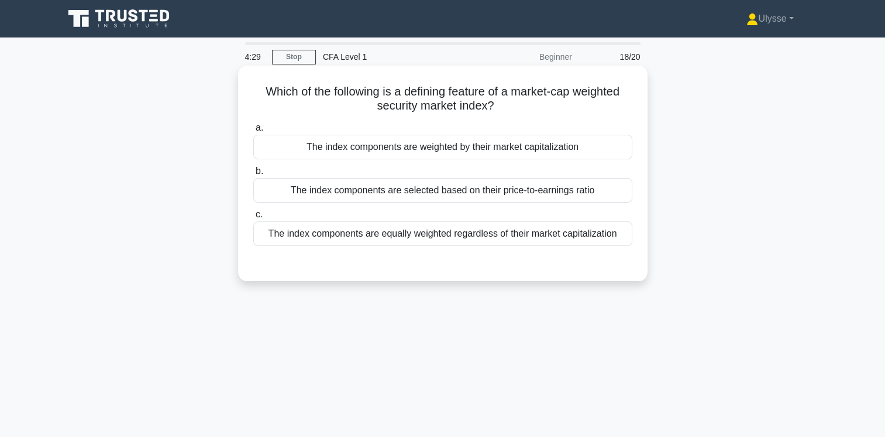
click at [438, 202] on div "The index components are selected based on their price-to-earnings ratio" at bounding box center [442, 190] width 379 height 25
click at [253, 175] on input "b. The index components are selected based on their price-to-earnings ratio" at bounding box center [253, 171] width 0 height 8
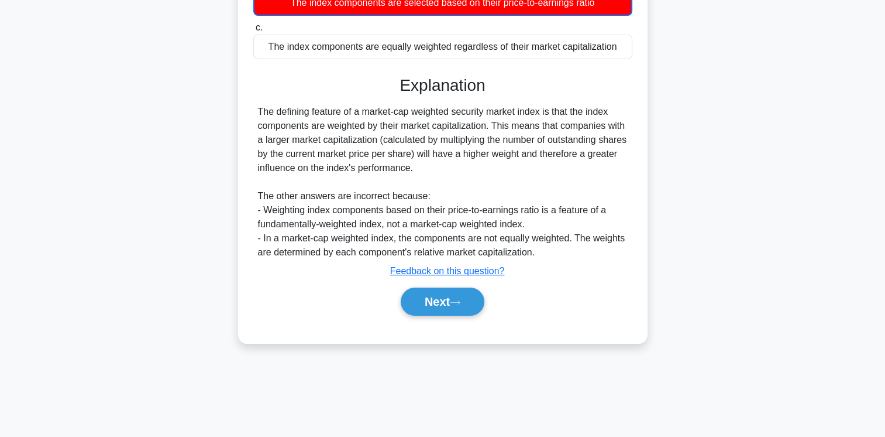
scroll to position [195, 0]
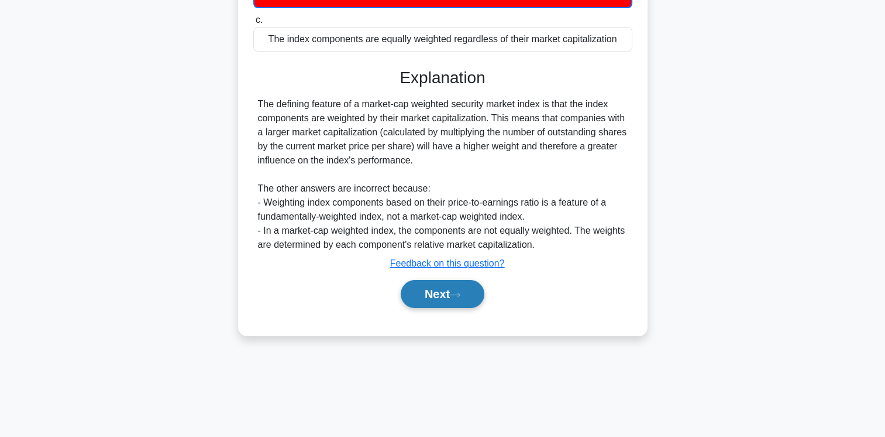
click at [449, 306] on button "Next" at bounding box center [443, 294] width 84 height 28
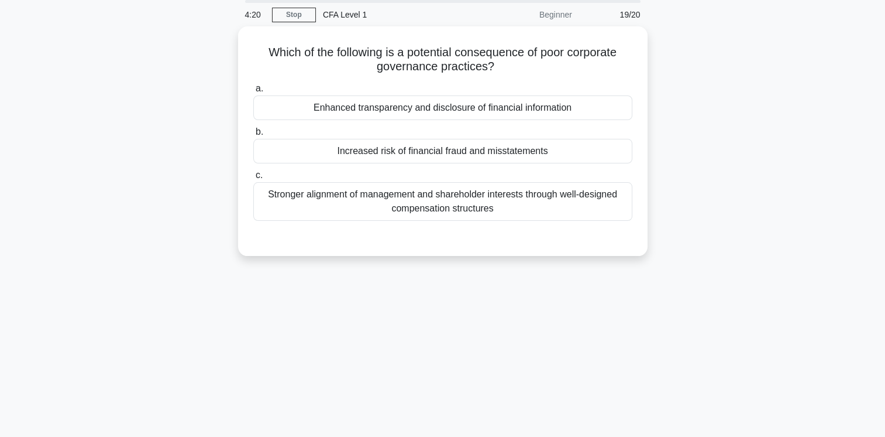
scroll to position [36, 0]
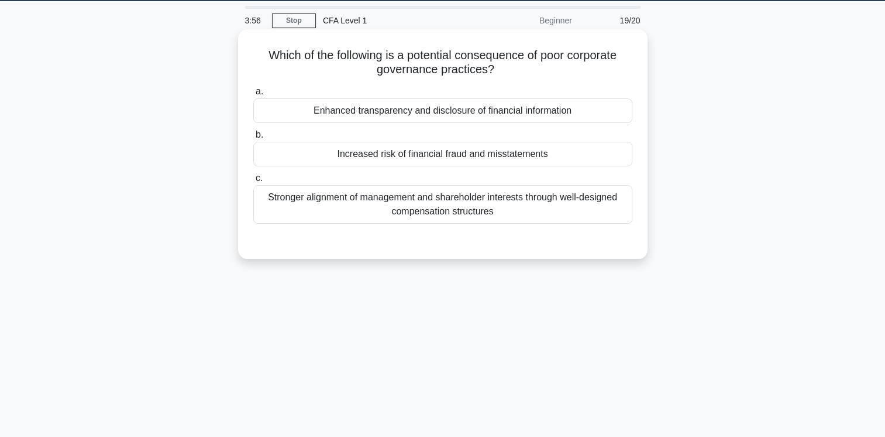
click at [509, 165] on div "Increased risk of financial fraud and misstatements" at bounding box center [442, 154] width 379 height 25
click at [253, 139] on input "b. Increased risk of financial fraud and misstatements" at bounding box center [253, 135] width 0 height 8
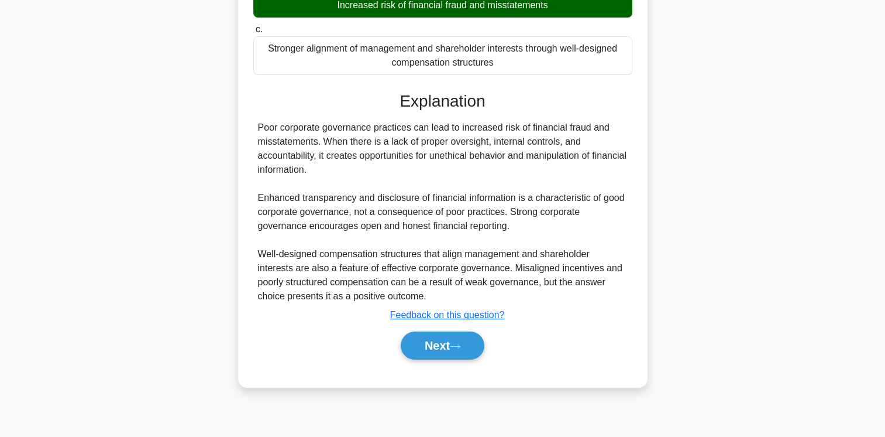
scroll to position [185, 0]
click at [459, 342] on icon at bounding box center [455, 345] width 11 height 6
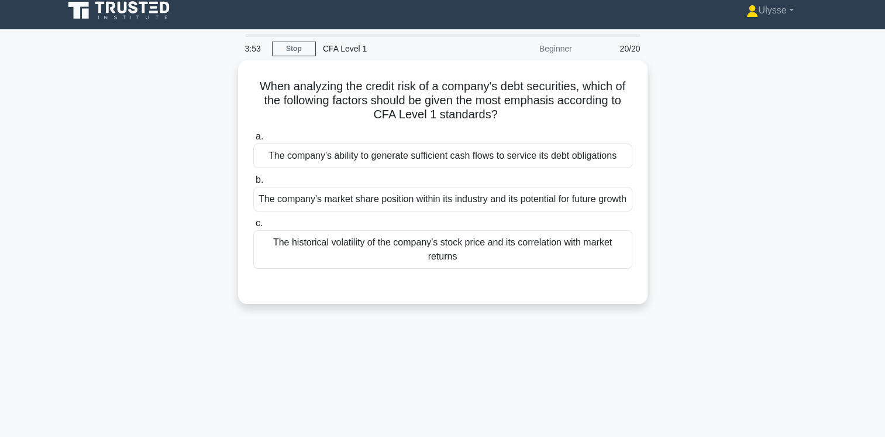
scroll to position [0, 0]
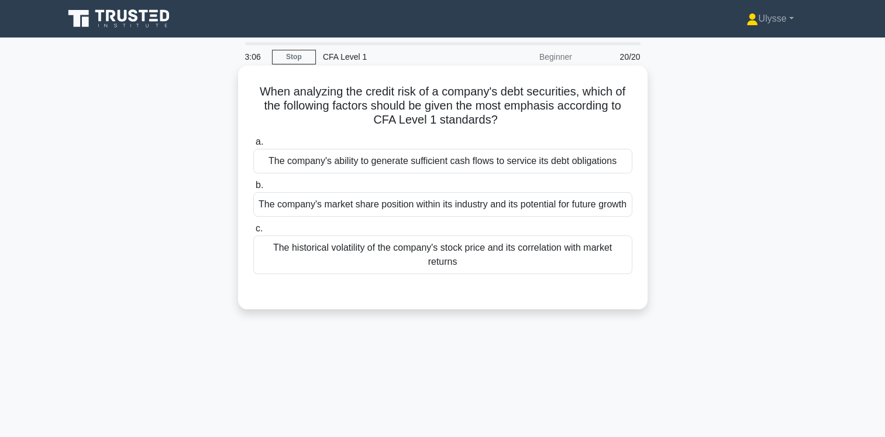
click at [602, 171] on div "The company's ability to generate sufficient cash flows to service its debt obl…" at bounding box center [442, 161] width 379 height 25
click at [253, 146] on input "a. The company's ability to generate sufficient cash flows to service its debt …" at bounding box center [253, 142] width 0 height 8
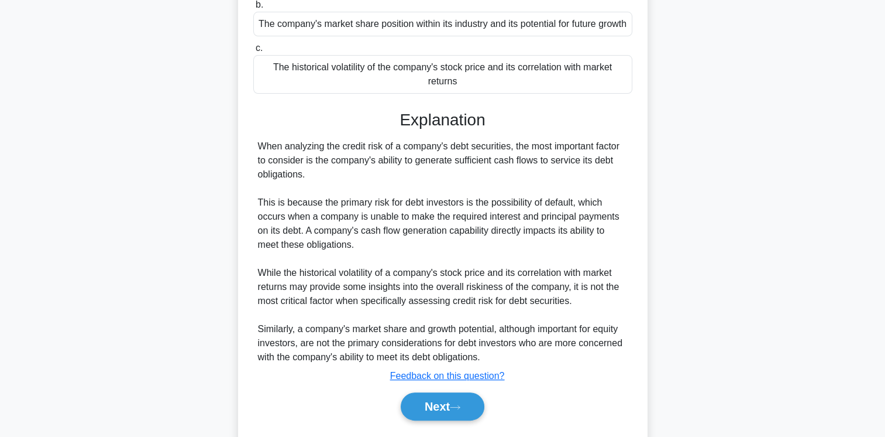
scroll to position [227, 0]
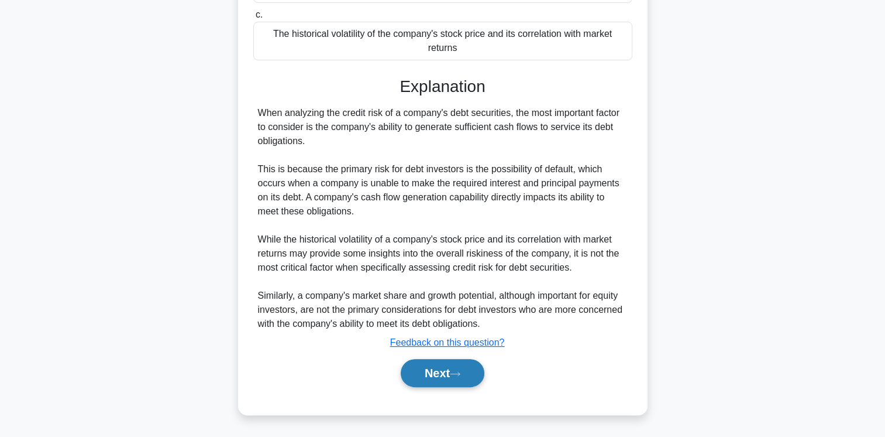
click at [439, 372] on button "Next" at bounding box center [443, 373] width 84 height 28
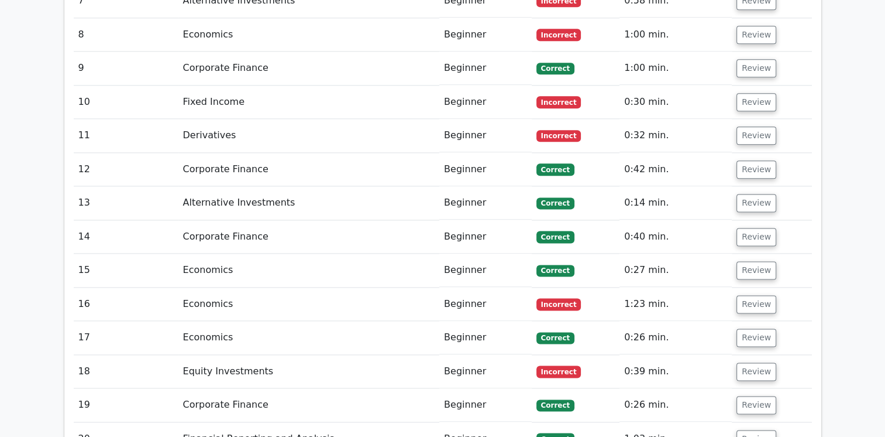
scroll to position [1472, 0]
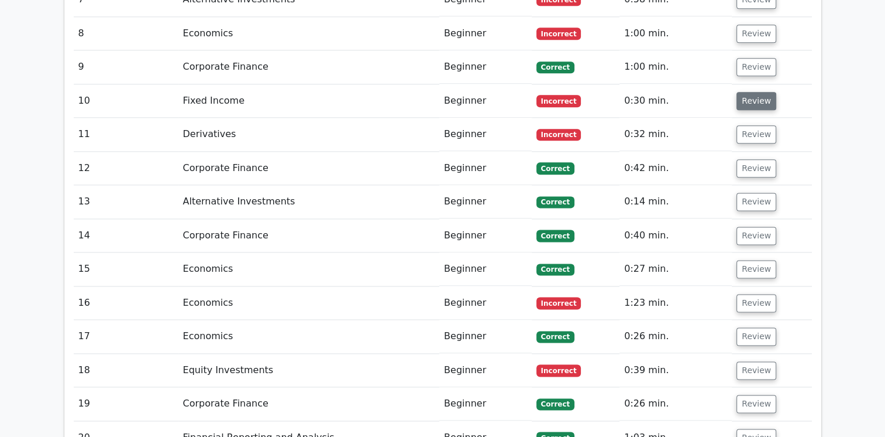
click at [746, 92] on button "Review" at bounding box center [757, 101] width 40 height 18
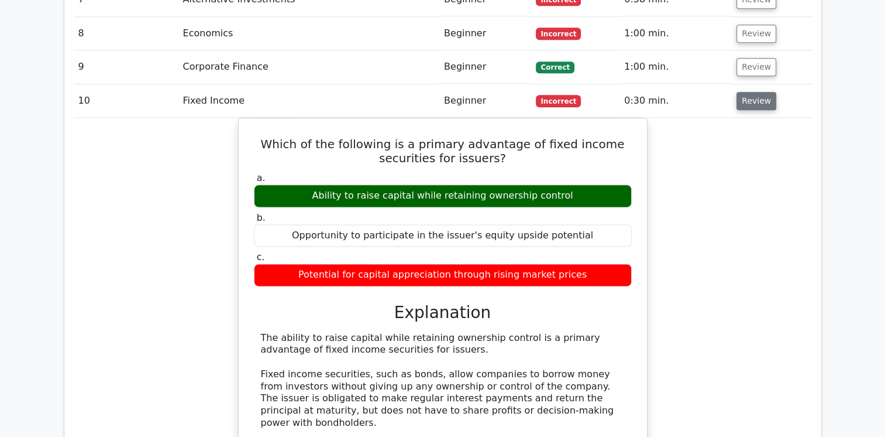
click at [753, 92] on button "Review" at bounding box center [757, 101] width 40 height 18
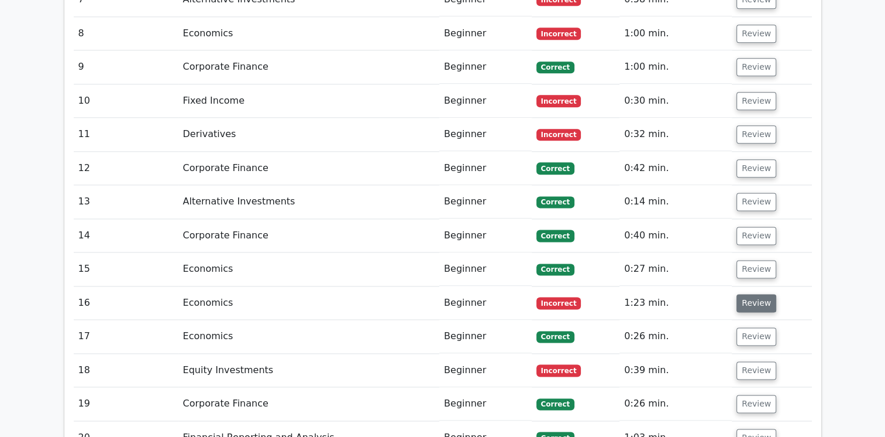
click at [742, 294] on button "Review" at bounding box center [757, 303] width 40 height 18
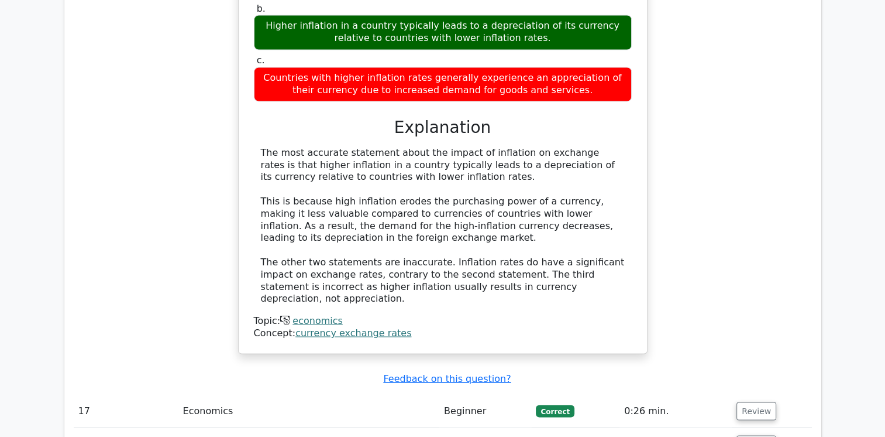
scroll to position [1894, 0]
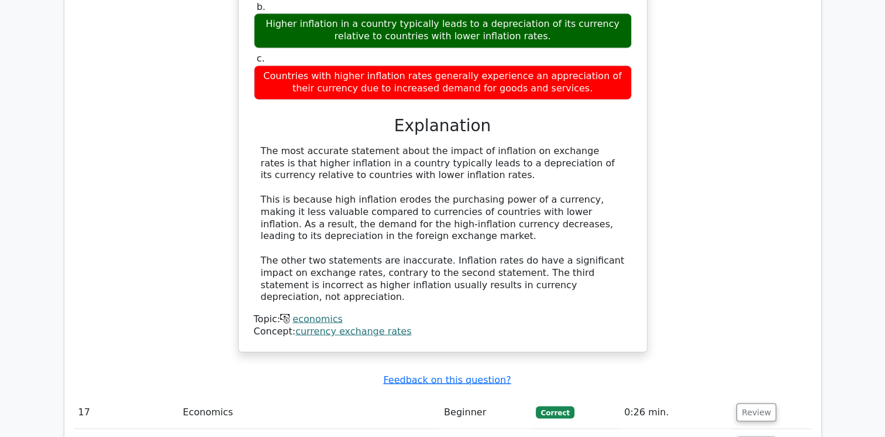
click at [328, 325] on link "currency exchange rates" at bounding box center [354, 330] width 116 height 11
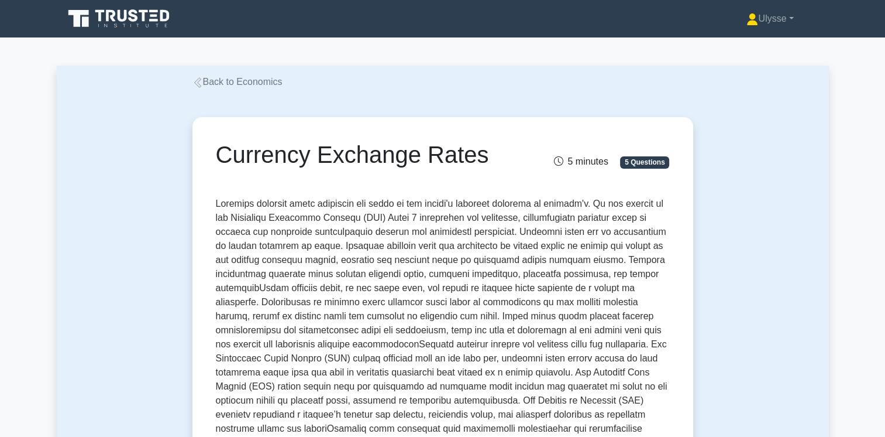
click at [194, 85] on icon at bounding box center [198, 82] width 11 height 11
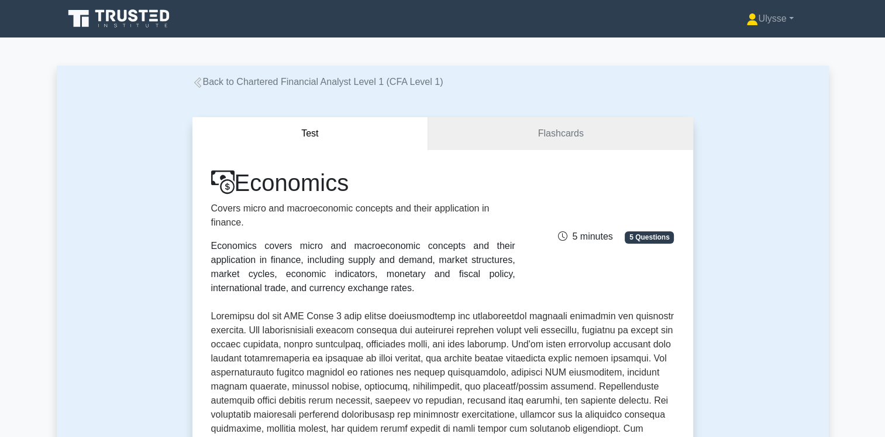
click at [279, 83] on link "Back to Chartered Financial Analyst Level 1 (CFA Level 1)" at bounding box center [318, 82] width 251 height 10
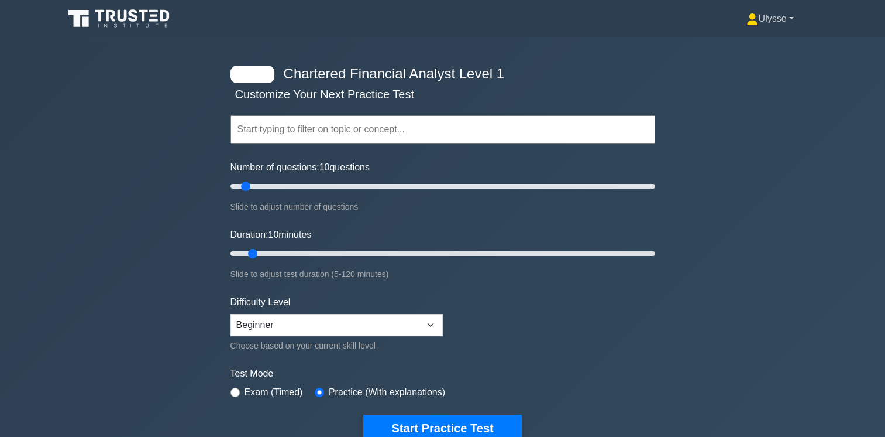
click at [786, 20] on link "Ulysse" at bounding box center [770, 18] width 103 height 23
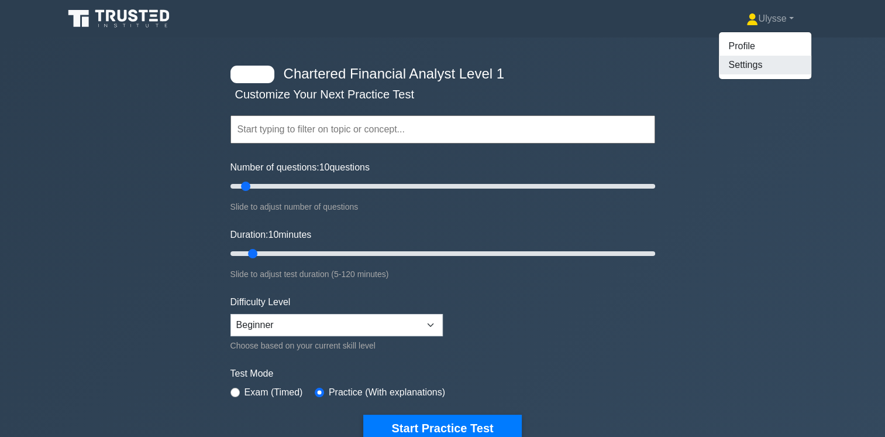
click at [754, 63] on link "Settings" at bounding box center [765, 65] width 92 height 19
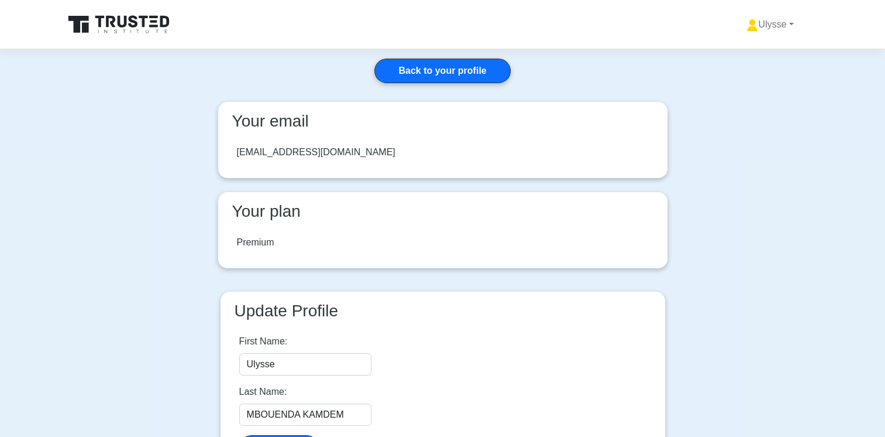
click at [256, 243] on div "Premium" at bounding box center [255, 242] width 37 height 14
click at [790, 21] on link "Ulysse" at bounding box center [770, 24] width 103 height 23
click at [738, 135] on main "Back to your profile Your email mbouendaulysse@gmail.com Your plan Premium Upda…" at bounding box center [442, 275] width 885 height 452
click at [104, 25] on icon at bounding box center [120, 24] width 112 height 22
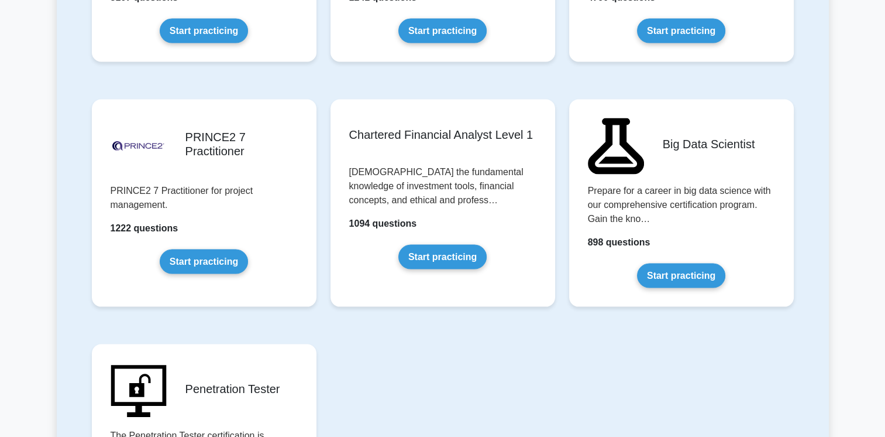
scroll to position [2360, 0]
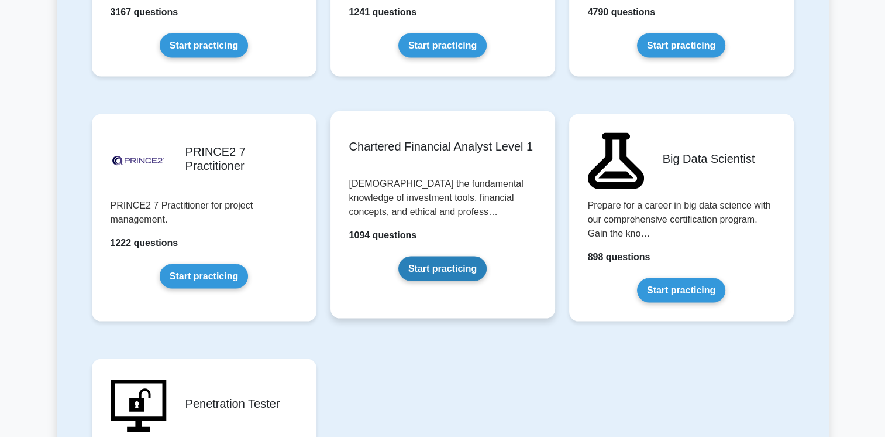
click at [435, 261] on link "Start practicing" at bounding box center [442, 268] width 88 height 25
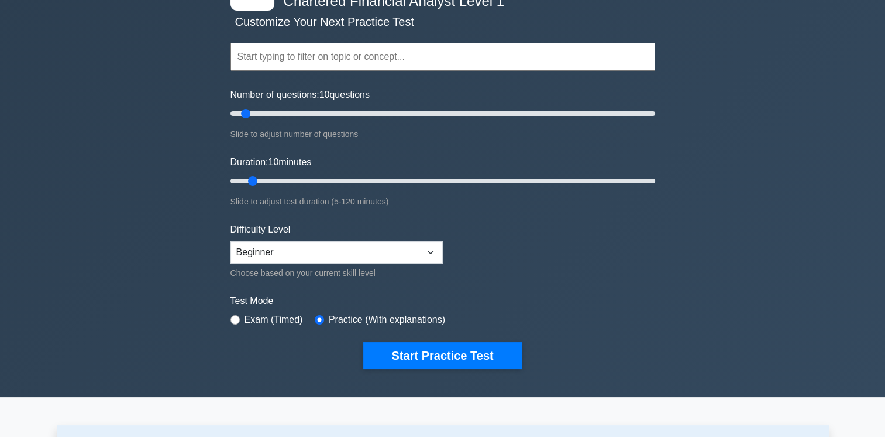
scroll to position [69, 0]
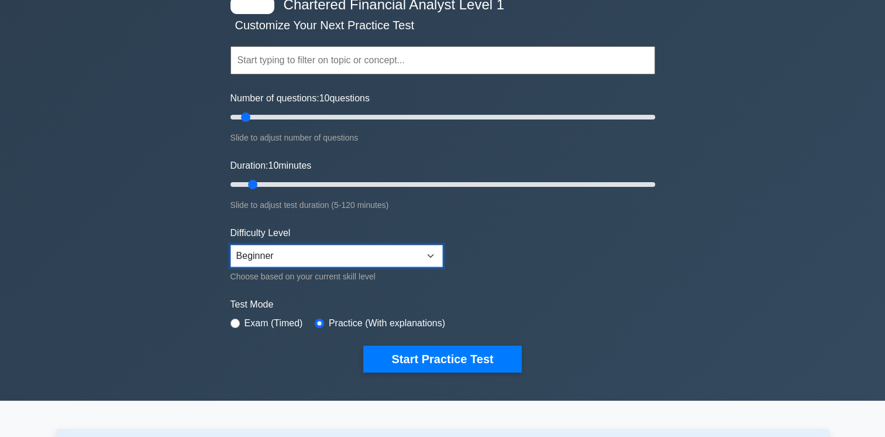
click at [430, 251] on select "Beginner Intermediate Expert" at bounding box center [337, 256] width 212 height 22
click at [504, 263] on form "Topics Quantitative Methods Economics Financial Reporting and Analysis Corporat…" at bounding box center [443, 192] width 425 height 362
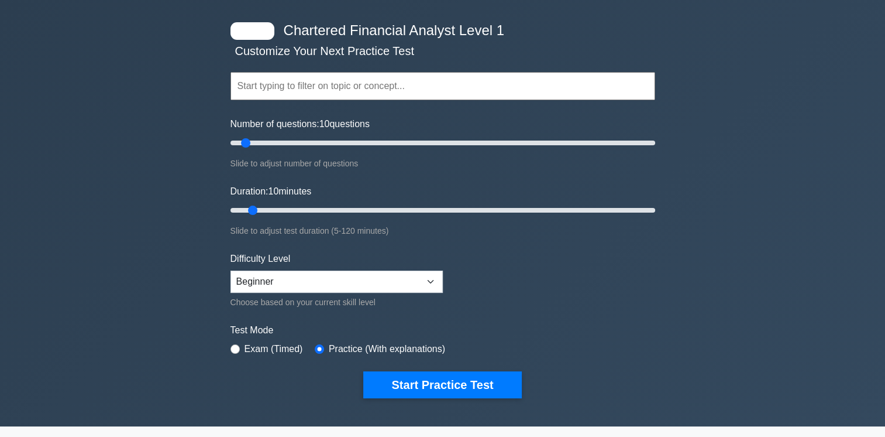
scroll to position [0, 0]
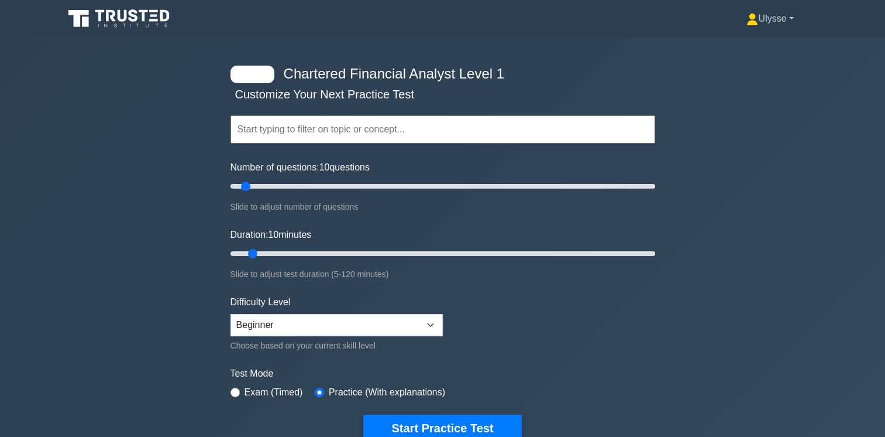
click at [793, 16] on link "Ulysse" at bounding box center [770, 18] width 103 height 23
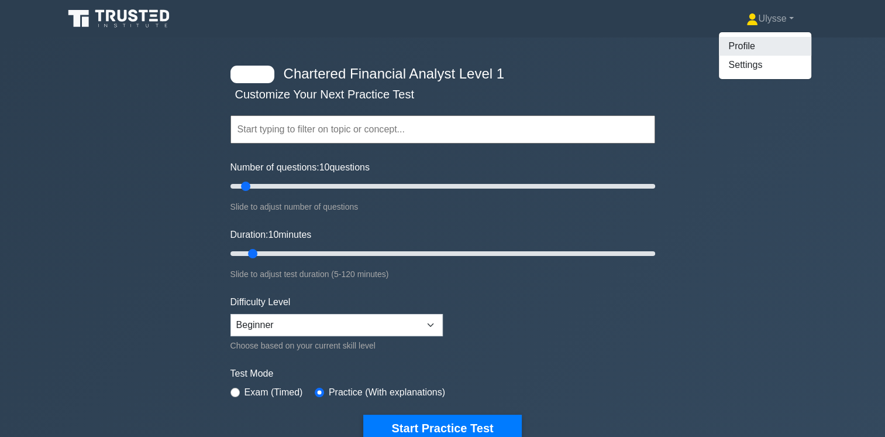
click at [754, 41] on link "Profile" at bounding box center [765, 46] width 92 height 19
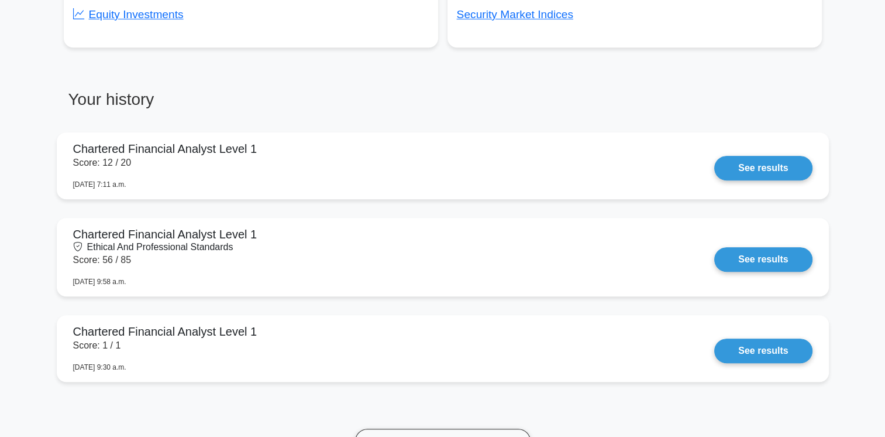
scroll to position [536, 0]
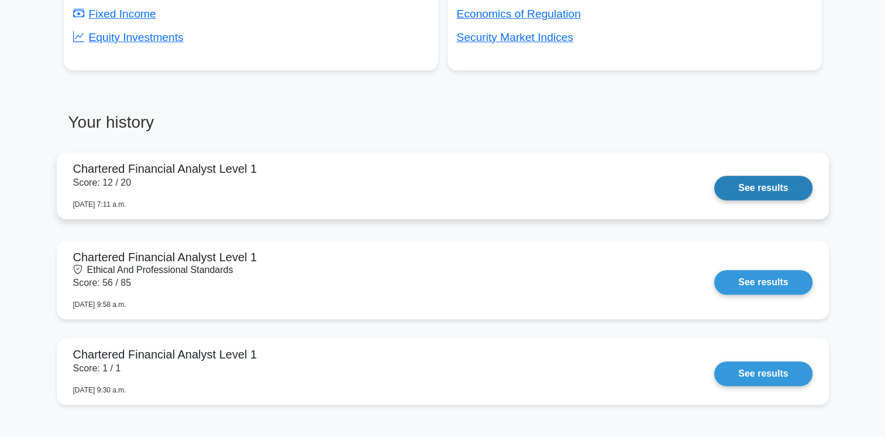
click at [734, 188] on link "See results" at bounding box center [763, 188] width 98 height 25
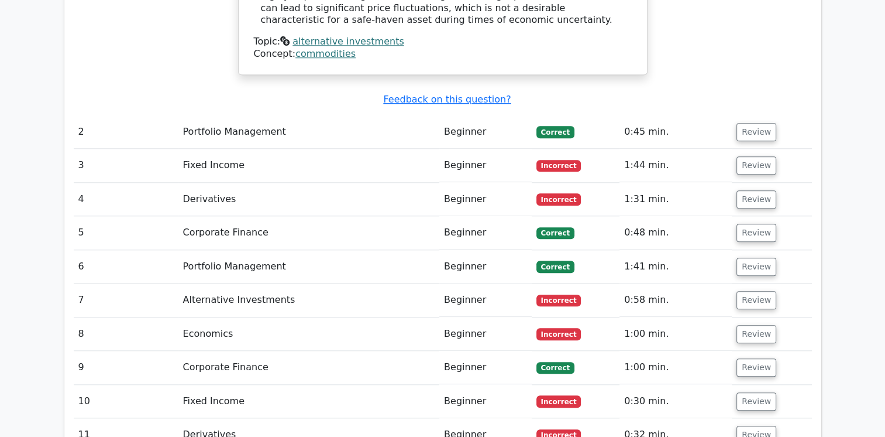
scroll to position [1167, 0]
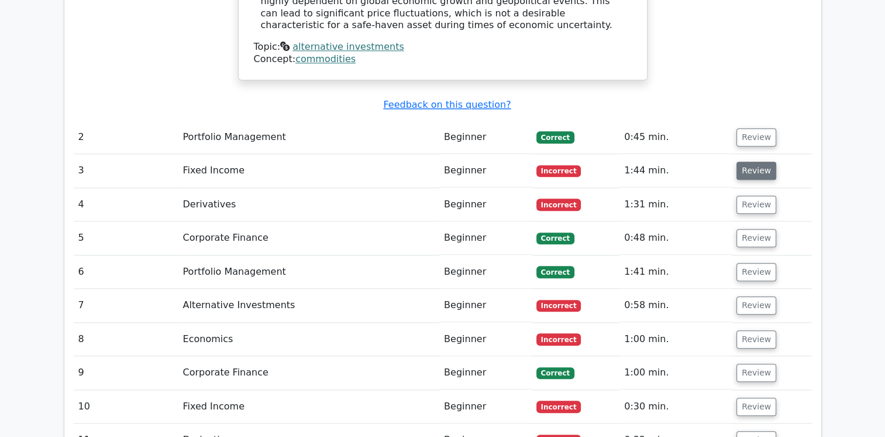
click at [753, 162] on button "Review" at bounding box center [757, 171] width 40 height 18
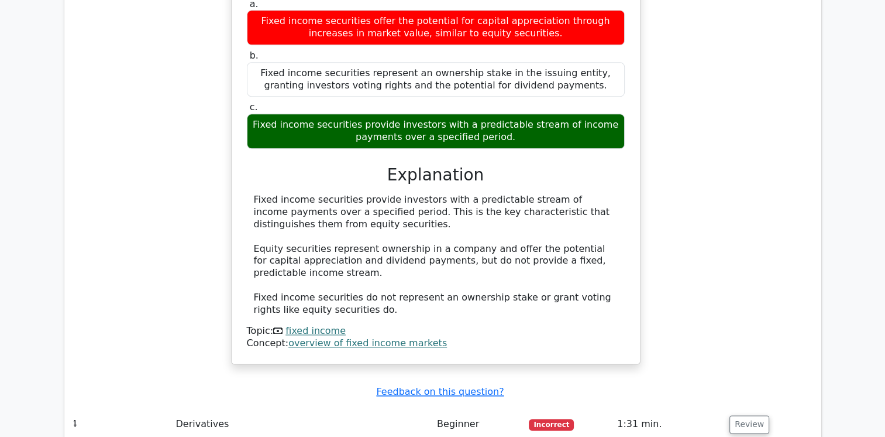
scroll to position [1421, 0]
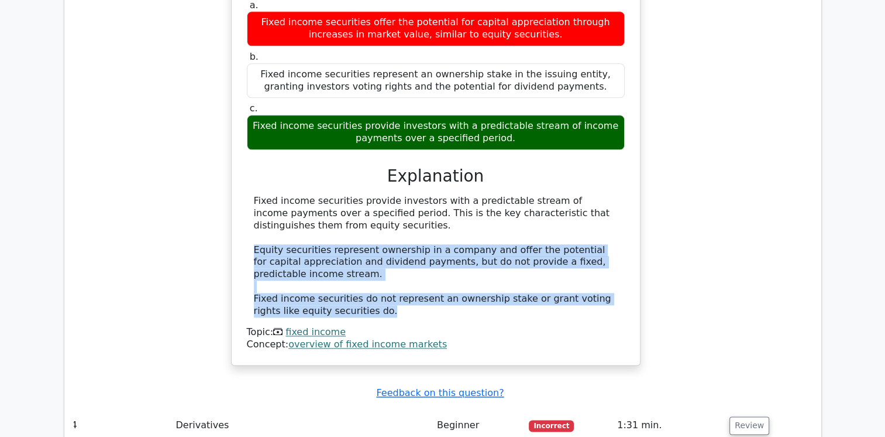
drag, startPoint x: 253, startPoint y: 220, endPoint x: 348, endPoint y: 281, distance: 112.7
click at [348, 281] on div "Fixed income securities provide investors with a predictable stream of income p…" at bounding box center [436, 256] width 364 height 122
copy div "Equity securities represent ownership in a company and offer the potential for …"
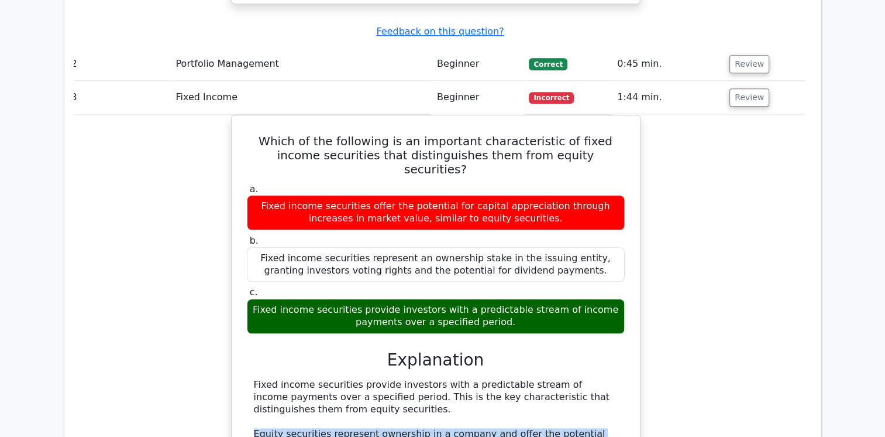
scroll to position [1239, 0]
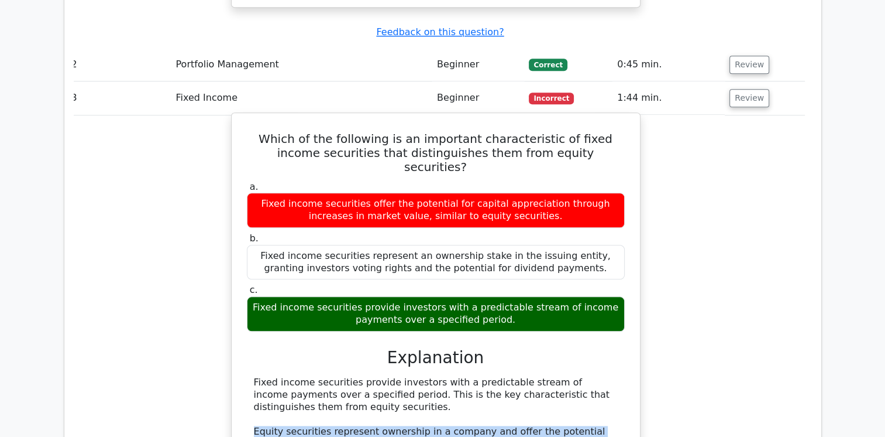
drag, startPoint x: 274, startPoint y: 280, endPoint x: 294, endPoint y: 291, distance: 23.1
click at [294, 296] on div "Fixed income securities provide investors with a predictable stream of income p…" at bounding box center [436, 313] width 378 height 35
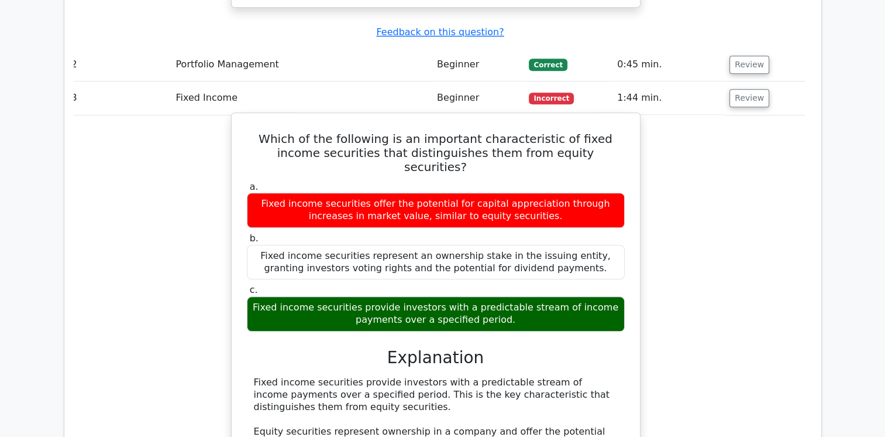
drag, startPoint x: 294, startPoint y: 291, endPoint x: 250, endPoint y: 359, distance: 80.8
click at [250, 376] on div "Fixed income securities provide investors with a predictable stream of income p…" at bounding box center [436, 437] width 378 height 122
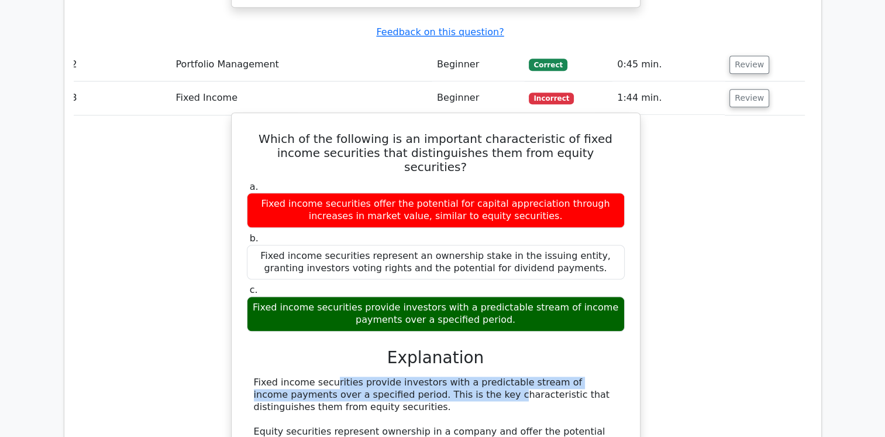
drag, startPoint x: 255, startPoint y: 352, endPoint x: 352, endPoint y: 360, distance: 97.4
click at [352, 376] on div "Fixed income securities provide investors with a predictable stream of income p…" at bounding box center [436, 437] width 364 height 122
copy div "Fixed income securities provide investors with a predictable stream of income p…"
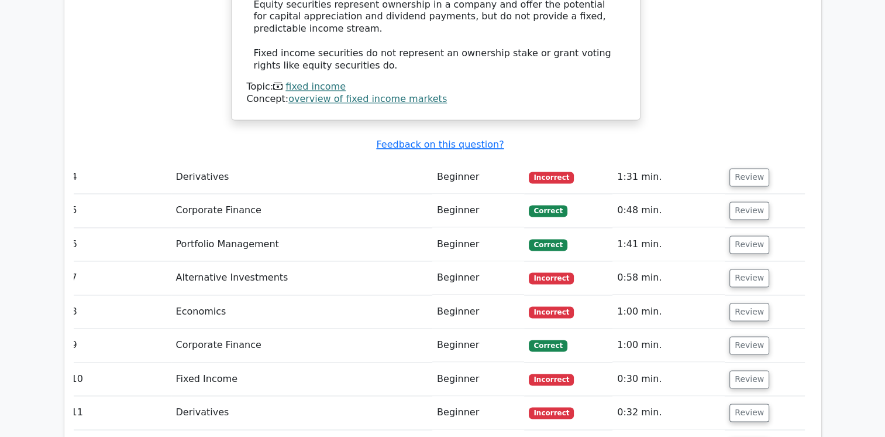
scroll to position [1664, 0]
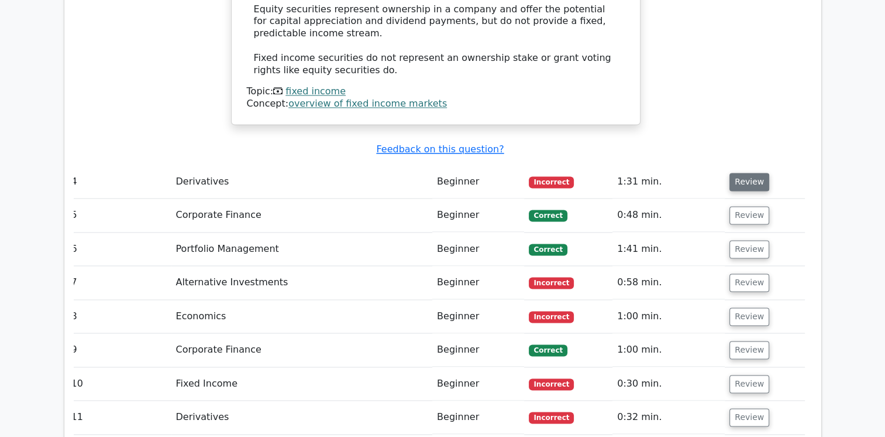
click at [747, 173] on button "Review" at bounding box center [750, 182] width 40 height 18
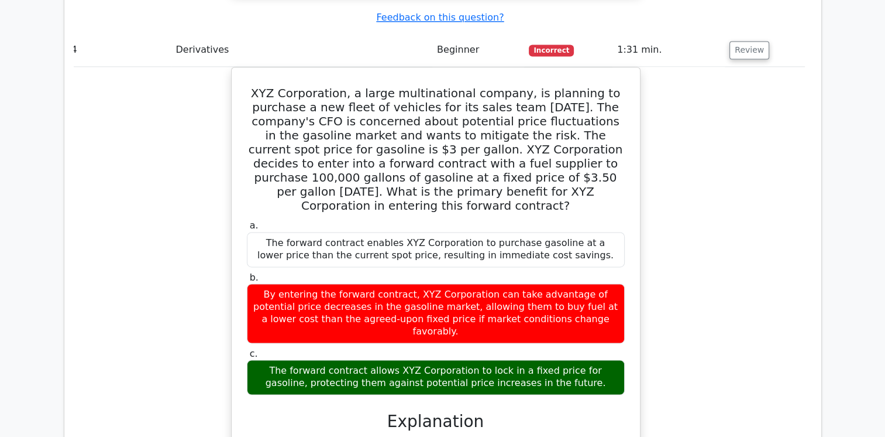
scroll to position [1794, 0]
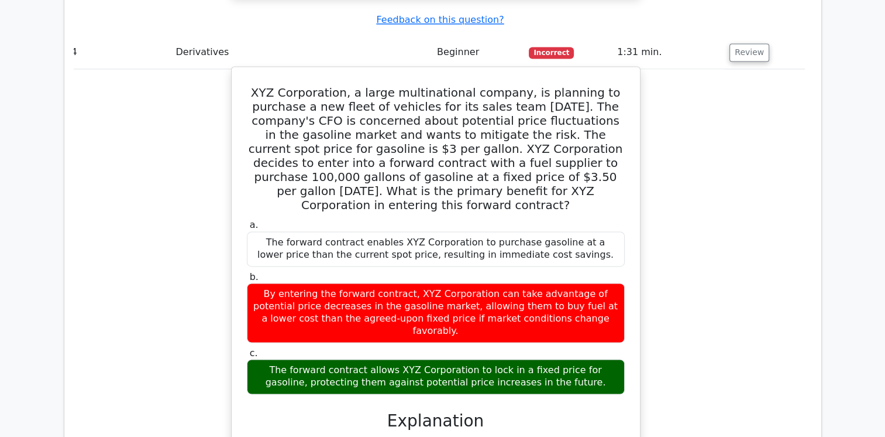
click at [434, 138] on h5 "XYZ Corporation, a large multinational company, is planning to purchase a new f…" at bounding box center [436, 148] width 380 height 126
drag, startPoint x: 555, startPoint y: 145, endPoint x: 631, endPoint y: 165, distance: 78.8
click at [631, 165] on div "XYZ Corporation, a large multinational company, is planning to purchase a new f…" at bounding box center [435, 367] width 399 height 593
copy h5 "What is the primary benefit for XYZ Corporation in entering this forward contra…"
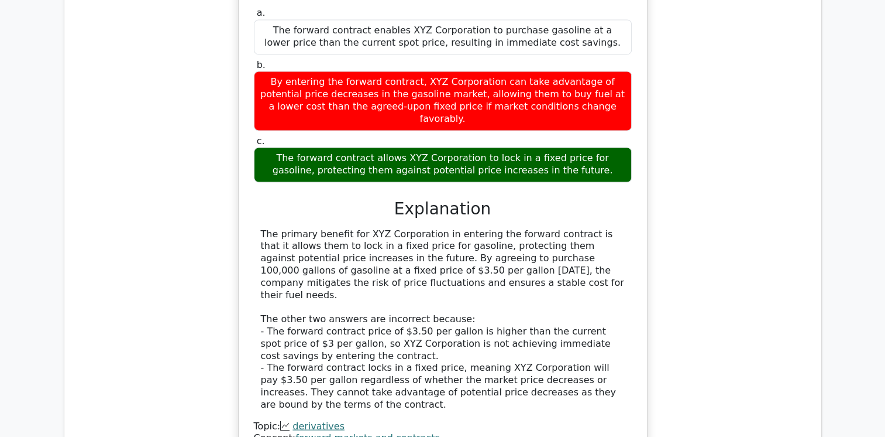
scroll to position [0, 7]
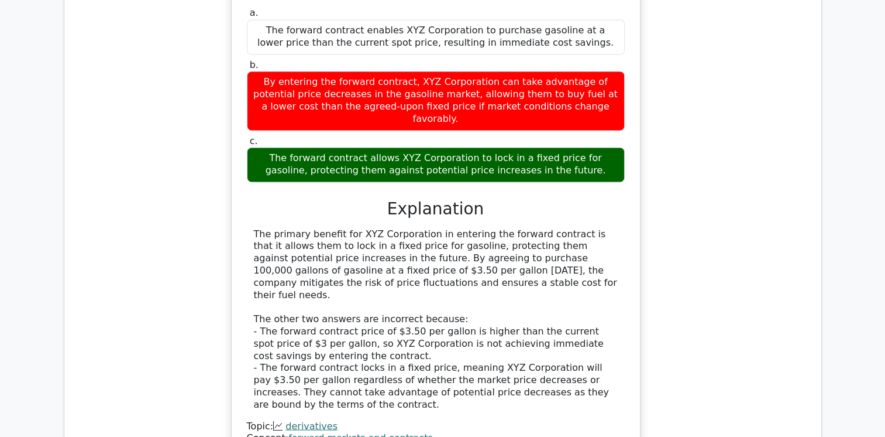
click at [534, 228] on div "The primary benefit for XYZ Corporation in entering the forward contract is tha…" at bounding box center [436, 319] width 364 height 183
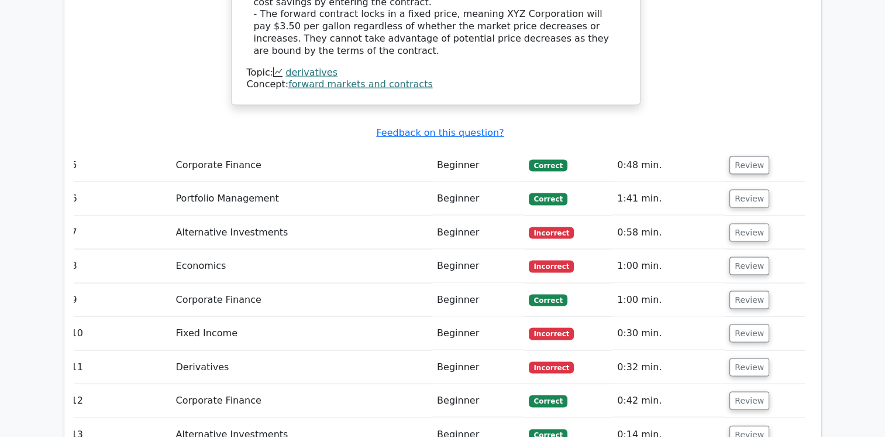
scroll to position [2359, 0]
click at [747, 223] on button "Review" at bounding box center [750, 232] width 40 height 18
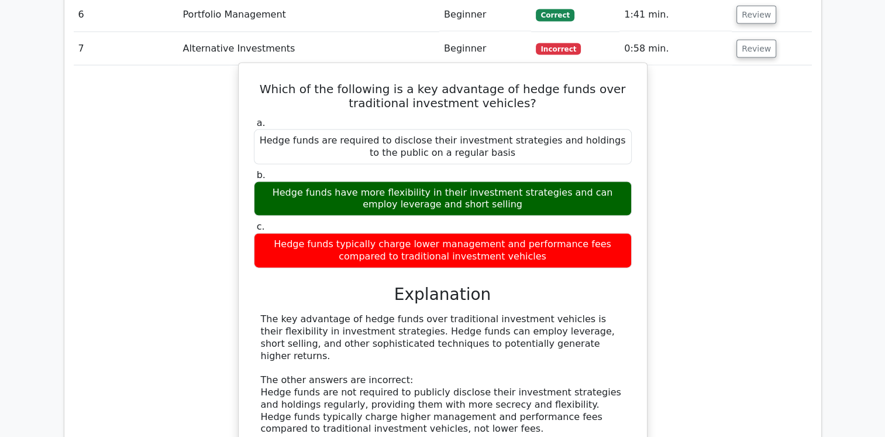
scroll to position [2547, 0]
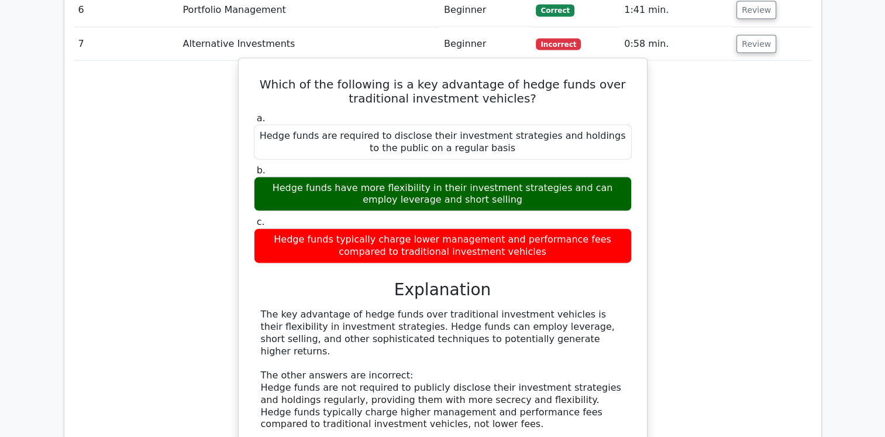
drag, startPoint x: 274, startPoint y: 116, endPoint x: 507, endPoint y: 128, distance: 233.2
click at [507, 177] on div "Hedge funds have more flexibility in their investment strategies and can employ…" at bounding box center [443, 194] width 378 height 35
copy div "Hedge funds have more flexibility in their investment strategies and can employ…"
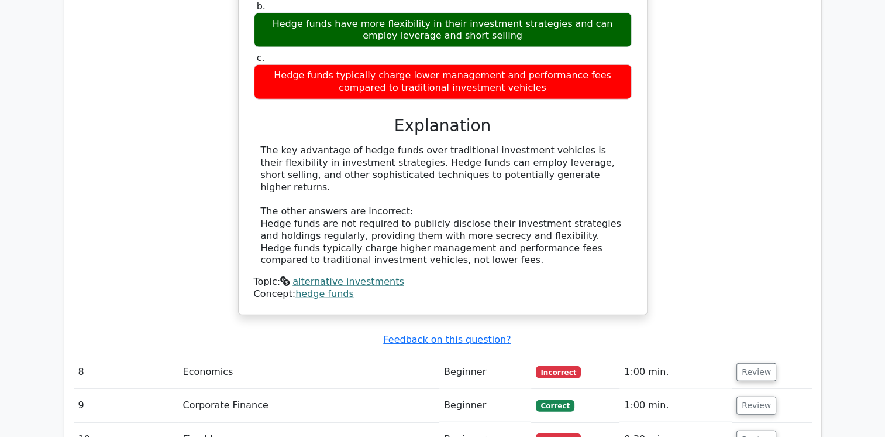
scroll to position [2714, 0]
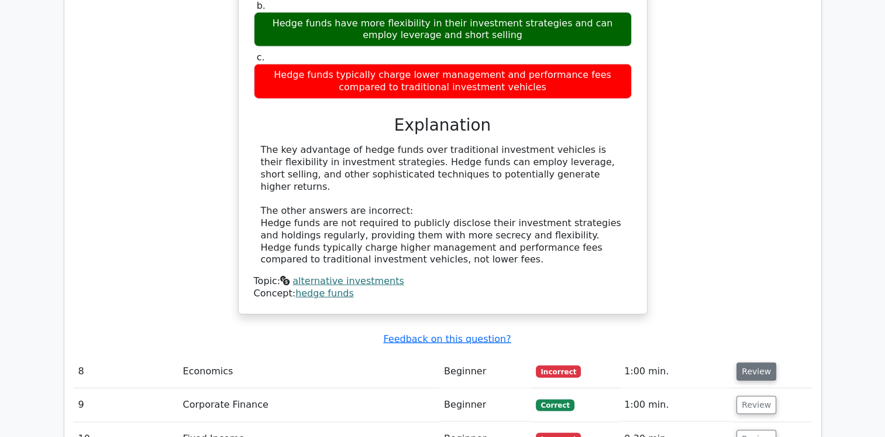
click at [749, 362] on button "Review" at bounding box center [757, 371] width 40 height 18
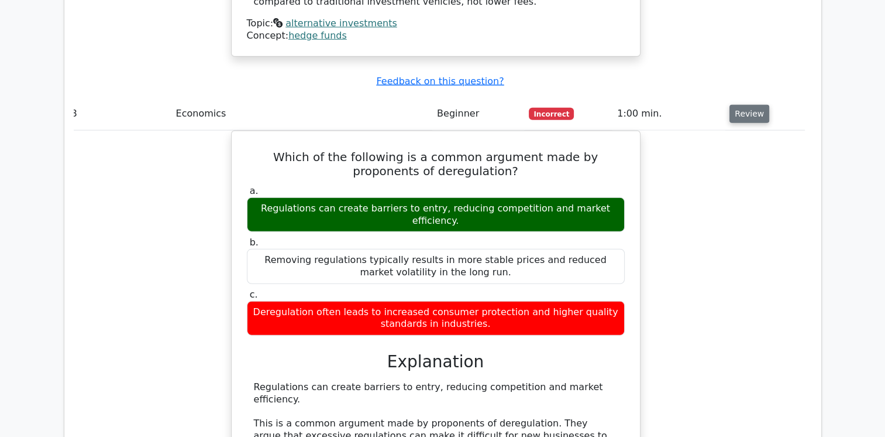
scroll to position [2974, 0]
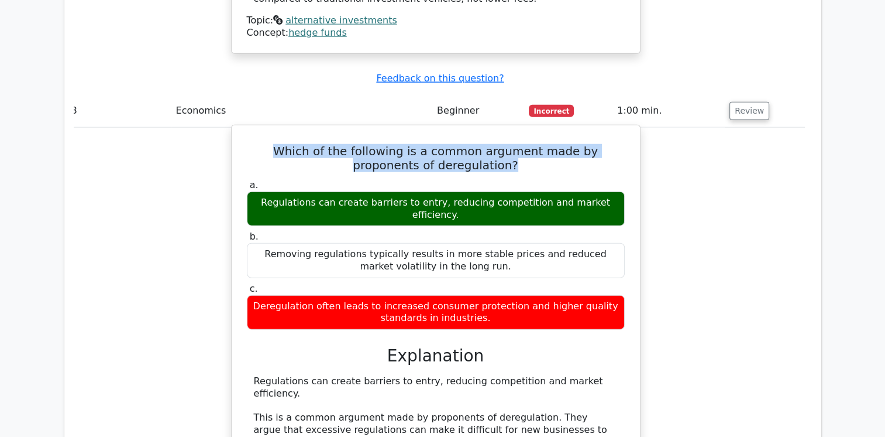
drag, startPoint x: 250, startPoint y: 70, endPoint x: 483, endPoint y: 78, distance: 233.0
click at [483, 144] on h5 "Which of the following is a common argument made by proponents of deregulation?" at bounding box center [436, 158] width 380 height 28
copy h5 "Which of the following is a common argument made by proponents of deregulation?"
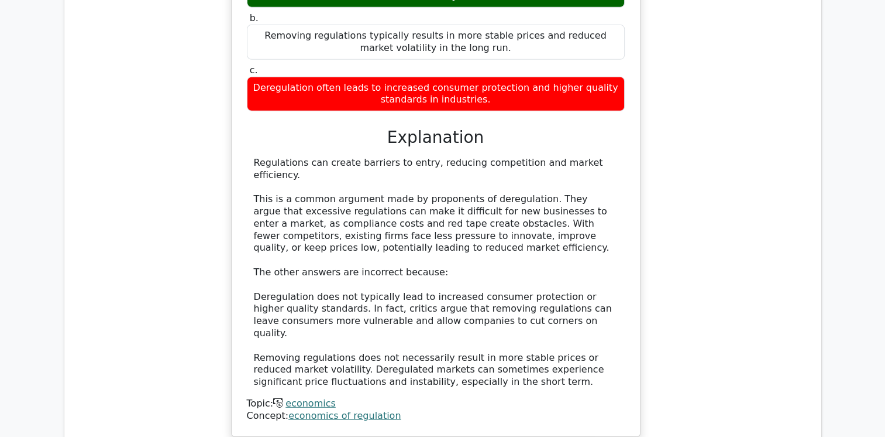
scroll to position [3194, 0]
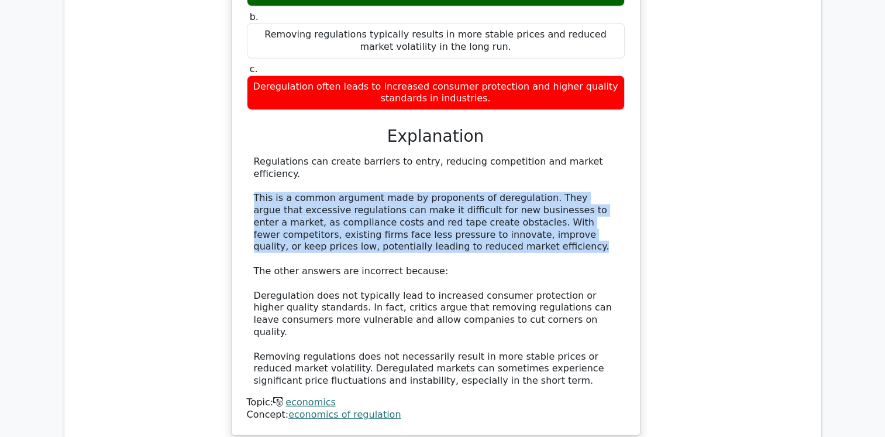
drag, startPoint x: 255, startPoint y: 90, endPoint x: 384, endPoint y: 135, distance: 136.8
click at [384, 156] on div "Regulations can create barriers to entry, reducing competition and market effic…" at bounding box center [436, 271] width 364 height 231
copy div "This is a common argument made by proponents of deregulation. They argue that e…"
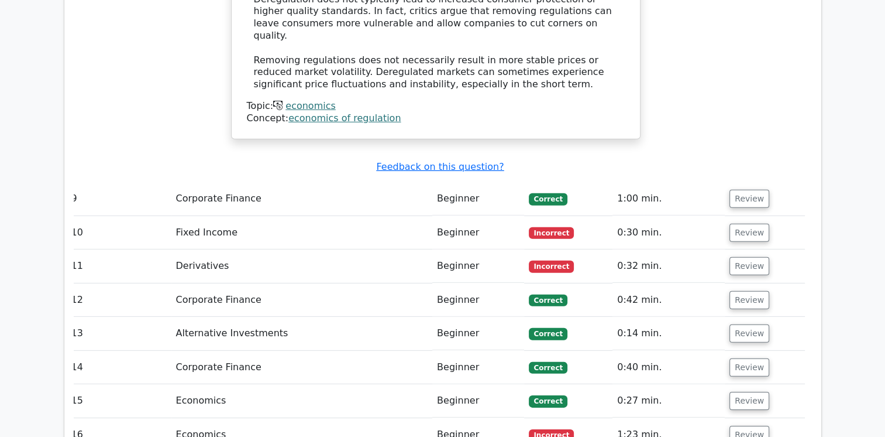
scroll to position [3497, 0]
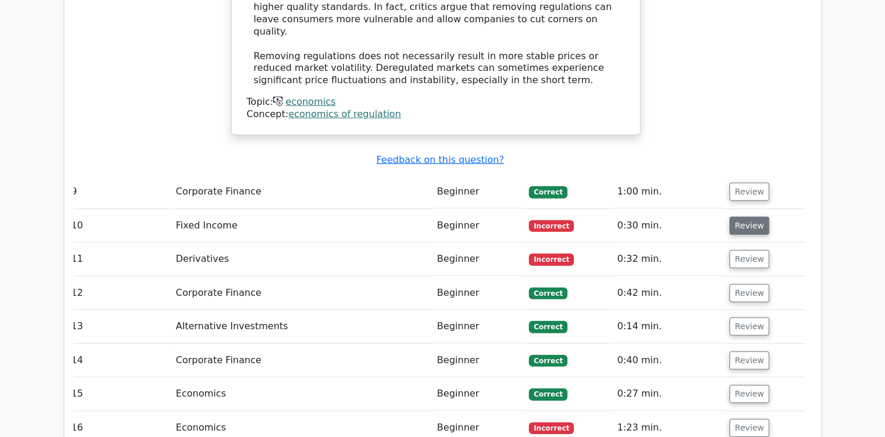
click at [753, 217] on button "Review" at bounding box center [750, 226] width 40 height 18
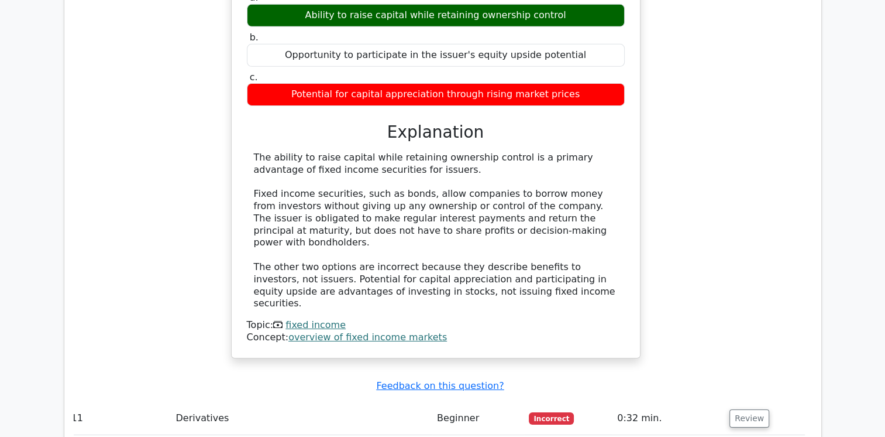
scroll to position [3808, 0]
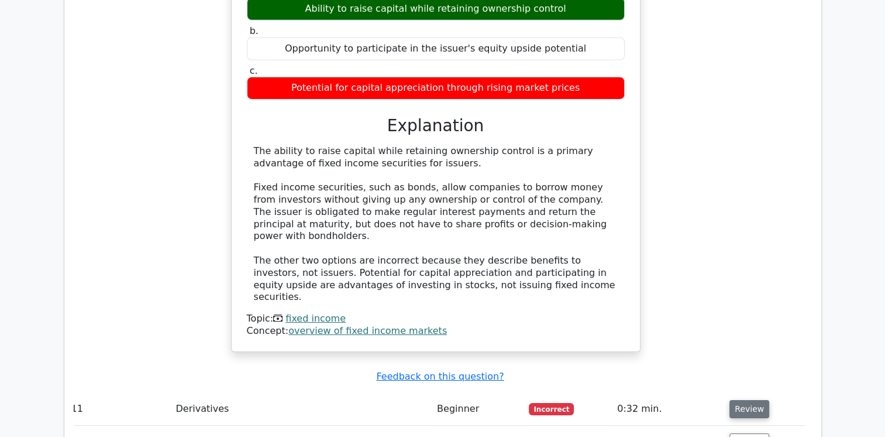
click at [748, 400] on button "Review" at bounding box center [750, 409] width 40 height 18
drag, startPoint x: 251, startPoint y: 301, endPoint x: 232, endPoint y: 301, distance: 19.3
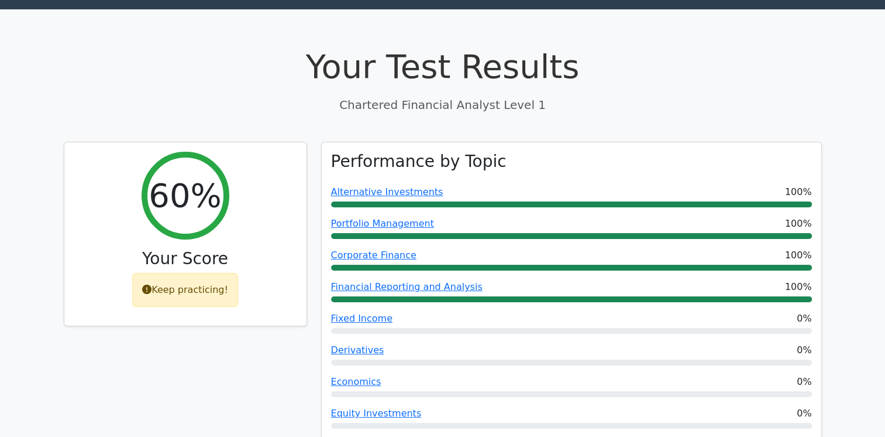
scroll to position [0, 0]
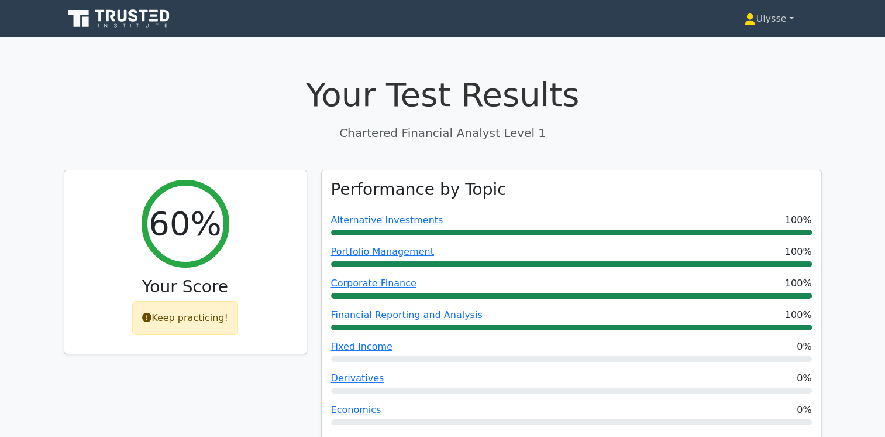
click at [786, 19] on link "Ulysse" at bounding box center [768, 18] width 105 height 23
click at [744, 66] on link "Settings" at bounding box center [763, 65] width 92 height 19
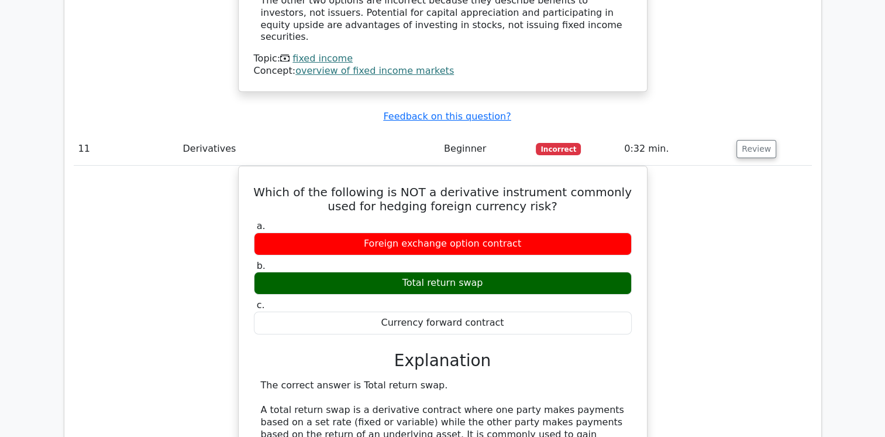
scroll to position [4068, 0]
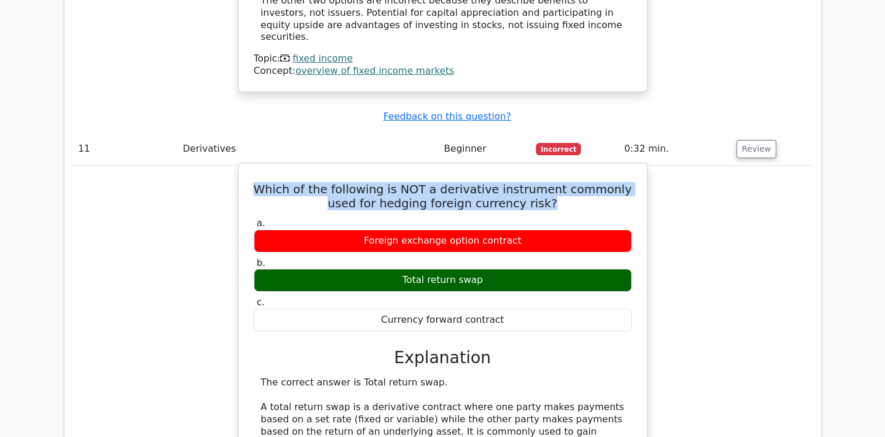
drag, startPoint x: 256, startPoint y: 41, endPoint x: 541, endPoint y: 57, distance: 285.4
click at [541, 182] on h5 "Which of the following is NOT a derivative instrument commonly used for hedging…" at bounding box center [443, 196] width 380 height 28
copy h5 "Which of the following is NOT a derivative instrument commonly used for hedging…"
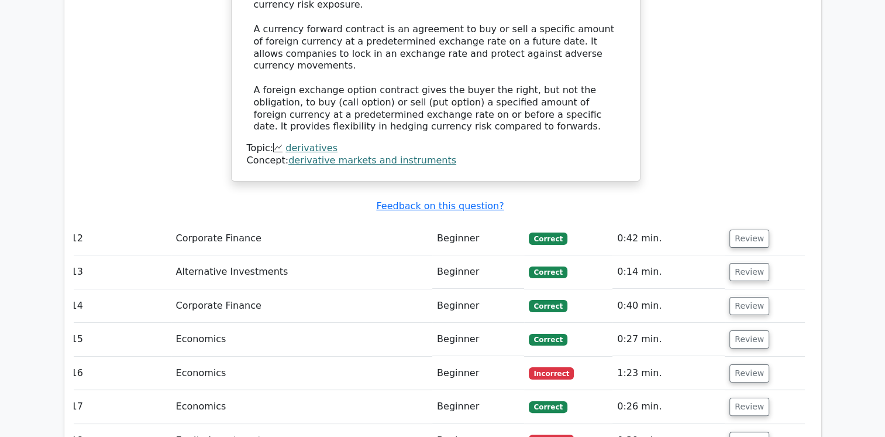
scroll to position [4571, 0]
click at [751, 363] on button "Review" at bounding box center [750, 372] width 40 height 18
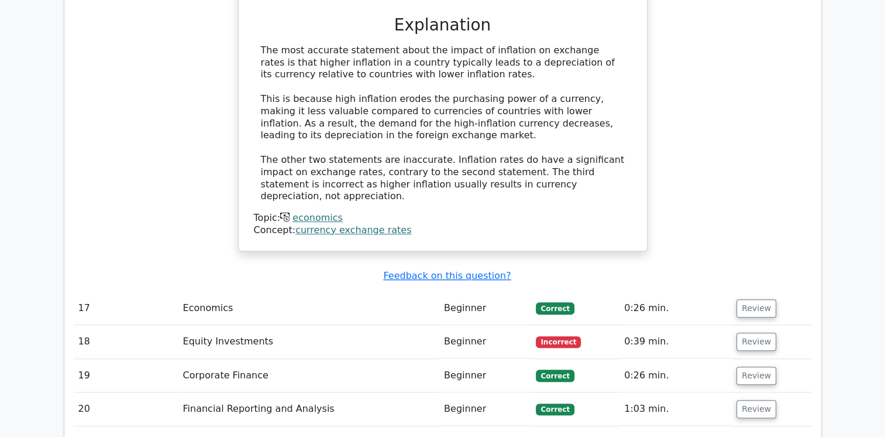
scroll to position [5182, 0]
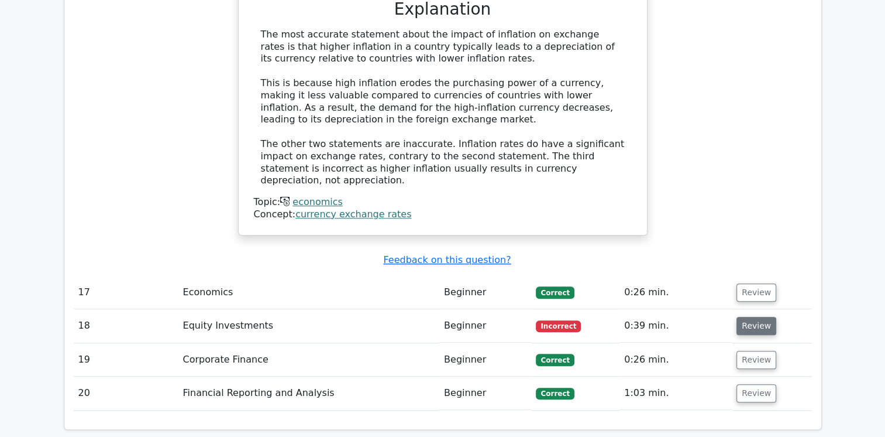
click at [762, 317] on button "Review" at bounding box center [757, 326] width 40 height 18
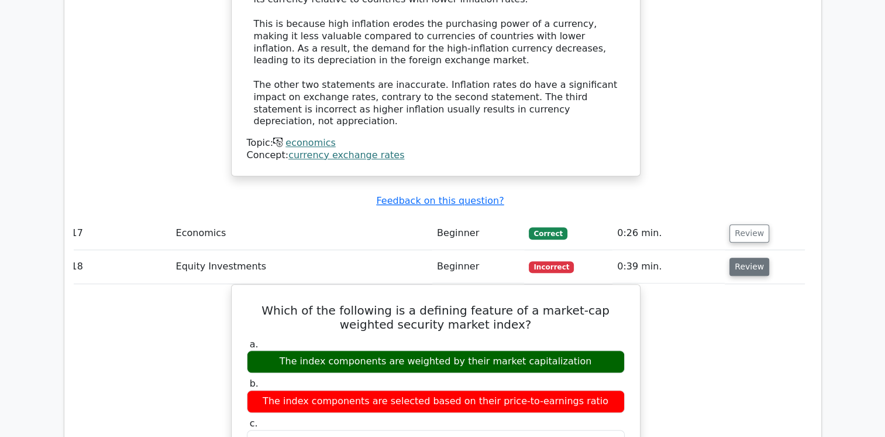
scroll to position [5241, 0]
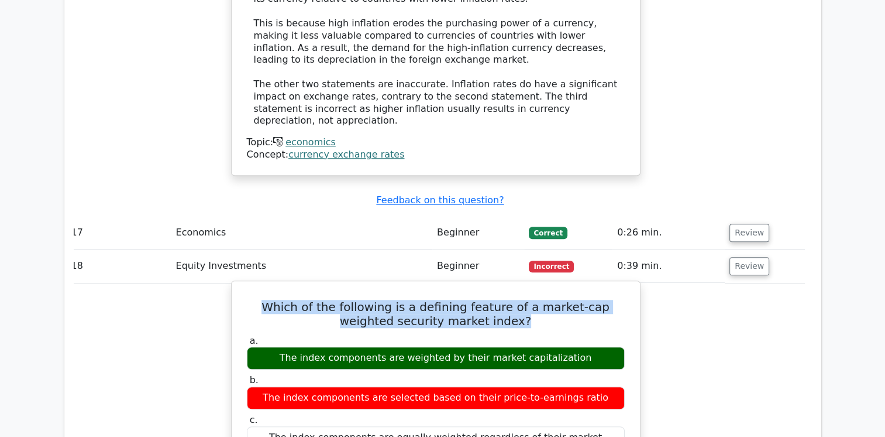
drag, startPoint x: 251, startPoint y: 111, endPoint x: 520, endPoint y: 121, distance: 268.8
click at [520, 300] on h5 "Which of the following is a defining feature of a market-cap weighted security …" at bounding box center [436, 314] width 380 height 28
copy h5 "Which of the following is a defining feature of a market-cap weighted security …"
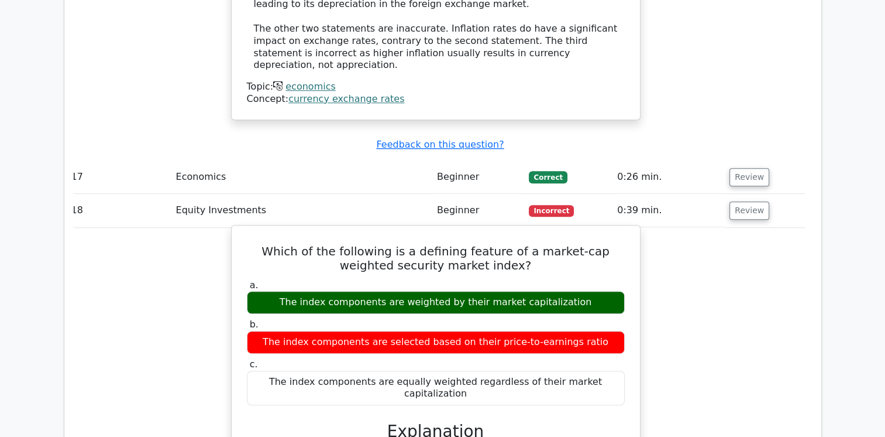
scroll to position [5372, 0]
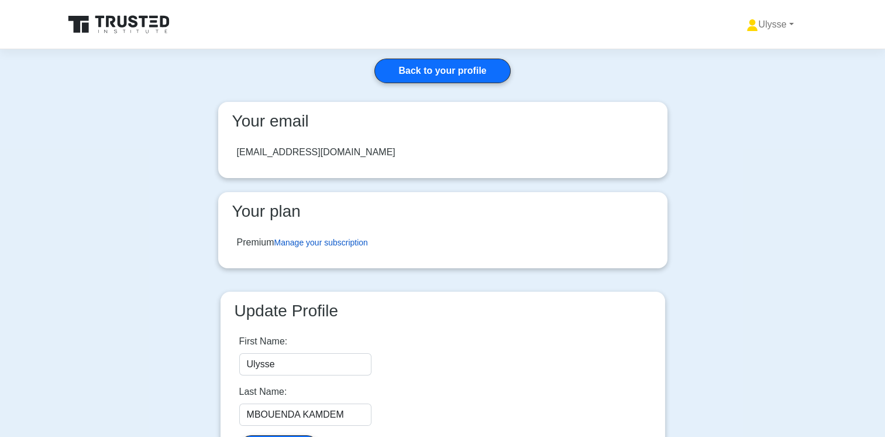
click at [358, 238] on link "Manage your subscription" at bounding box center [321, 242] width 94 height 9
